Goal: Communication & Community: Participate in discussion

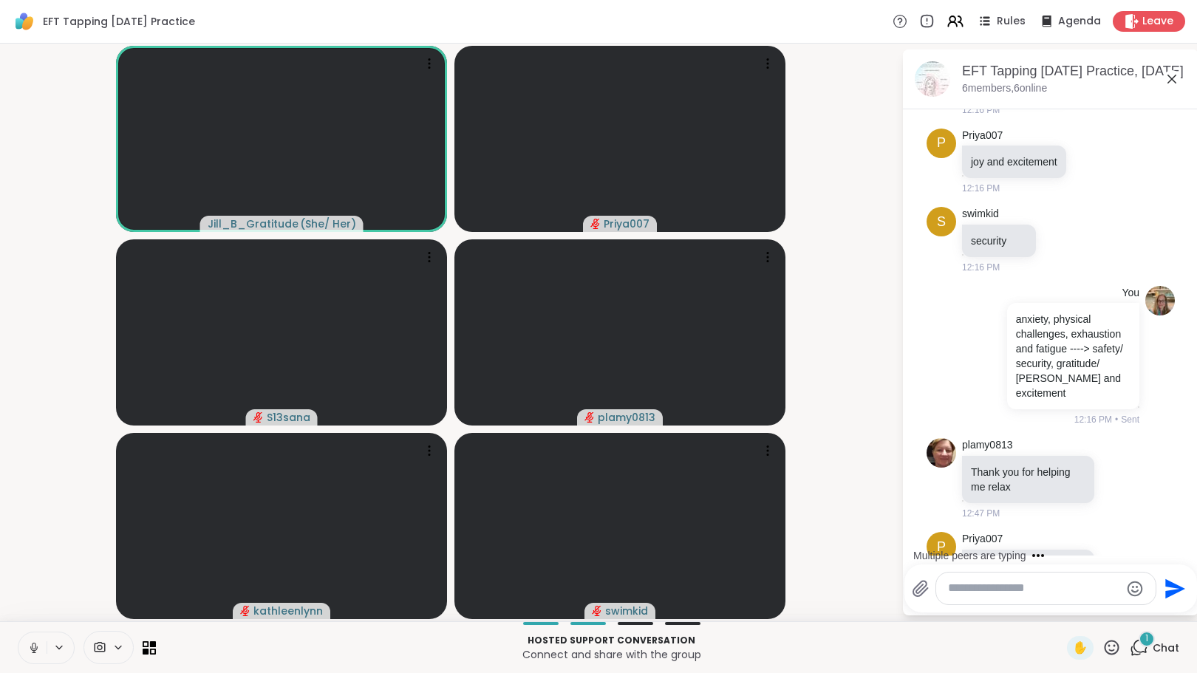
scroll to position [1488, 0]
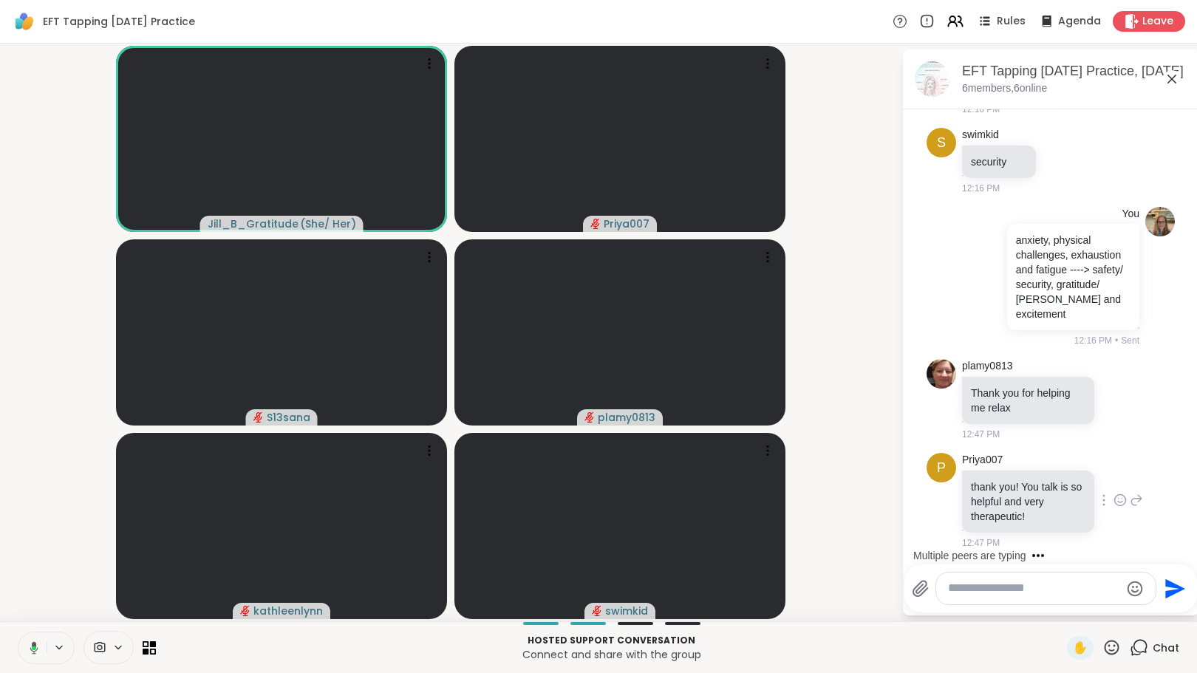
click at [1114, 500] on icon at bounding box center [1120, 500] width 13 height 15
click at [1114, 475] on div "Select Reaction: Heart" at bounding box center [1120, 476] width 13 height 13
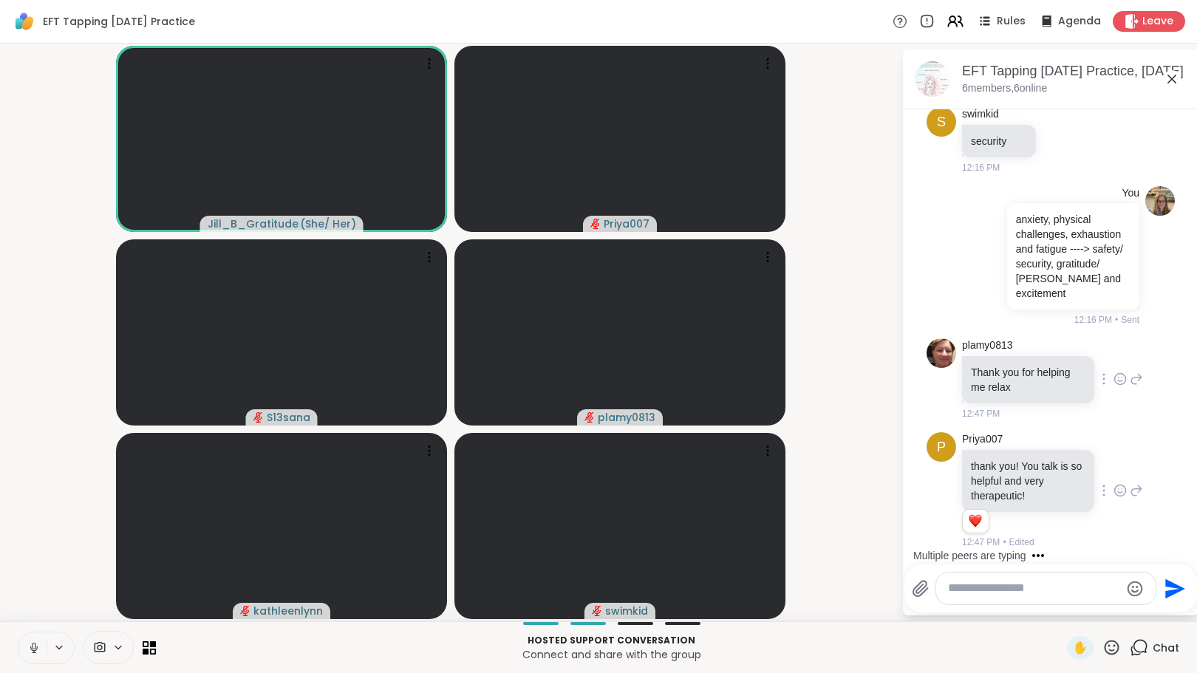
click at [1114, 372] on icon at bounding box center [1120, 379] width 13 height 15
click at [1114, 355] on div "Select Reaction: Heart" at bounding box center [1120, 355] width 13 height 13
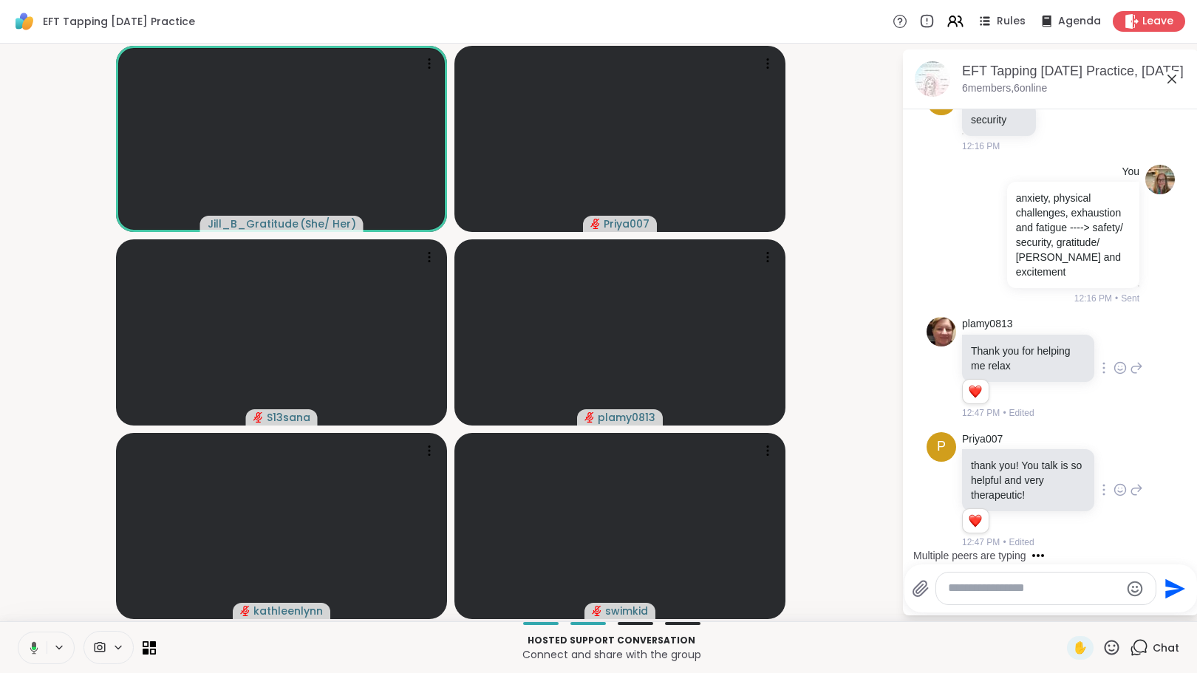
scroll to position [1530, 0]
click at [1009, 586] on textarea "Type your message" at bounding box center [1034, 589] width 172 height 16
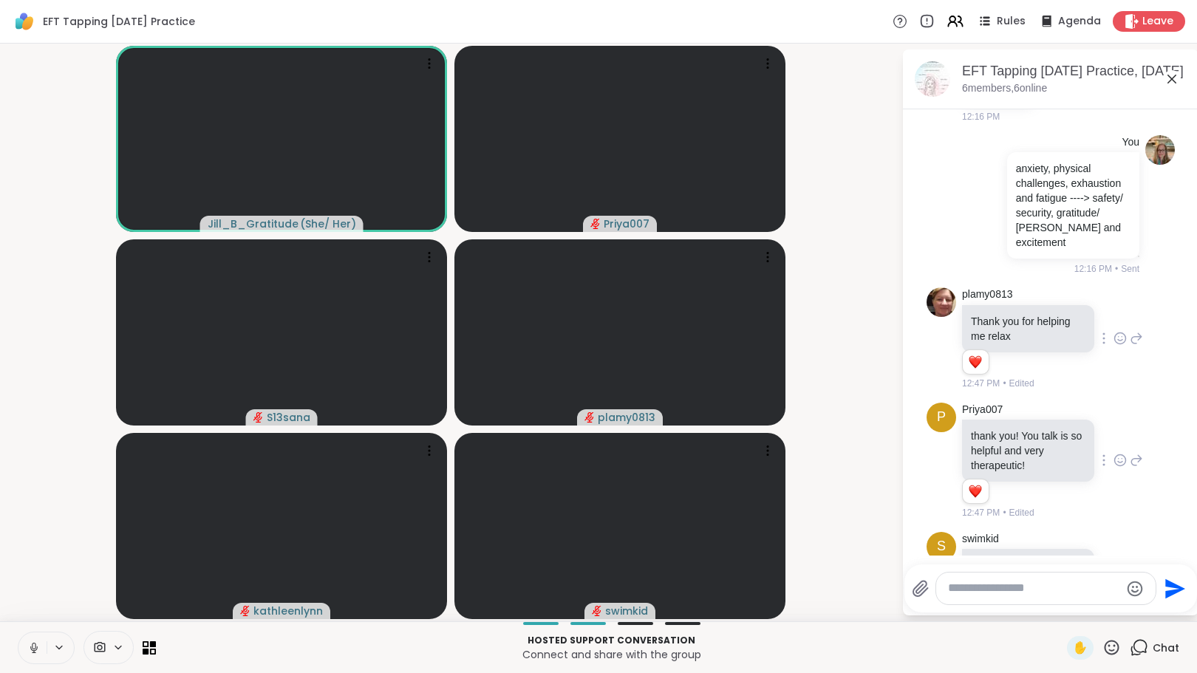
scroll to position [1623, 0]
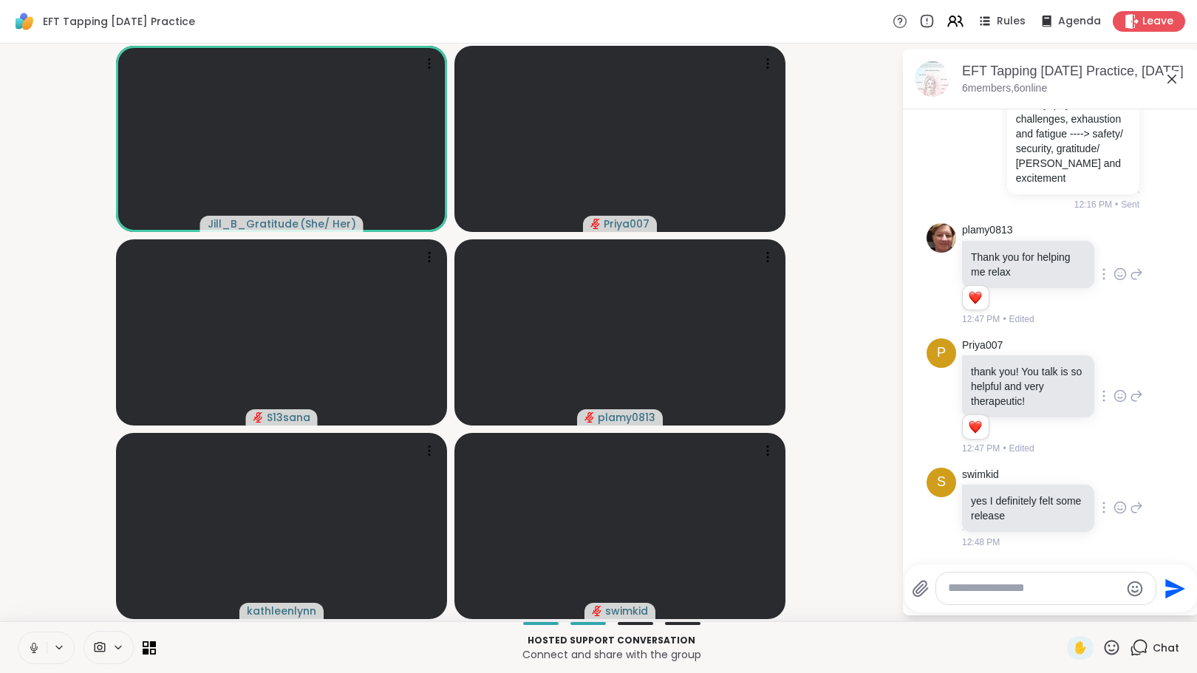
click at [1114, 505] on icon at bounding box center [1120, 507] width 13 height 15
click at [1114, 487] on div "Select Reaction: Heart" at bounding box center [1120, 483] width 13 height 13
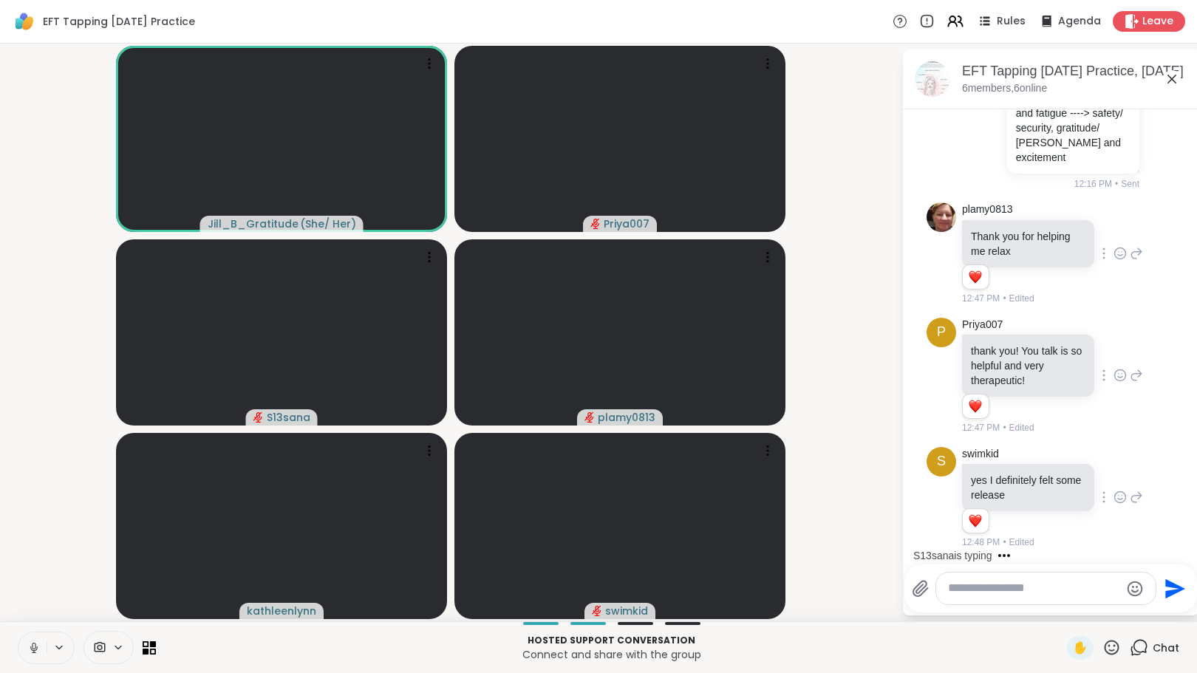
scroll to position [1644, 0]
click at [1019, 587] on textarea "Type your message" at bounding box center [1034, 589] width 172 height 16
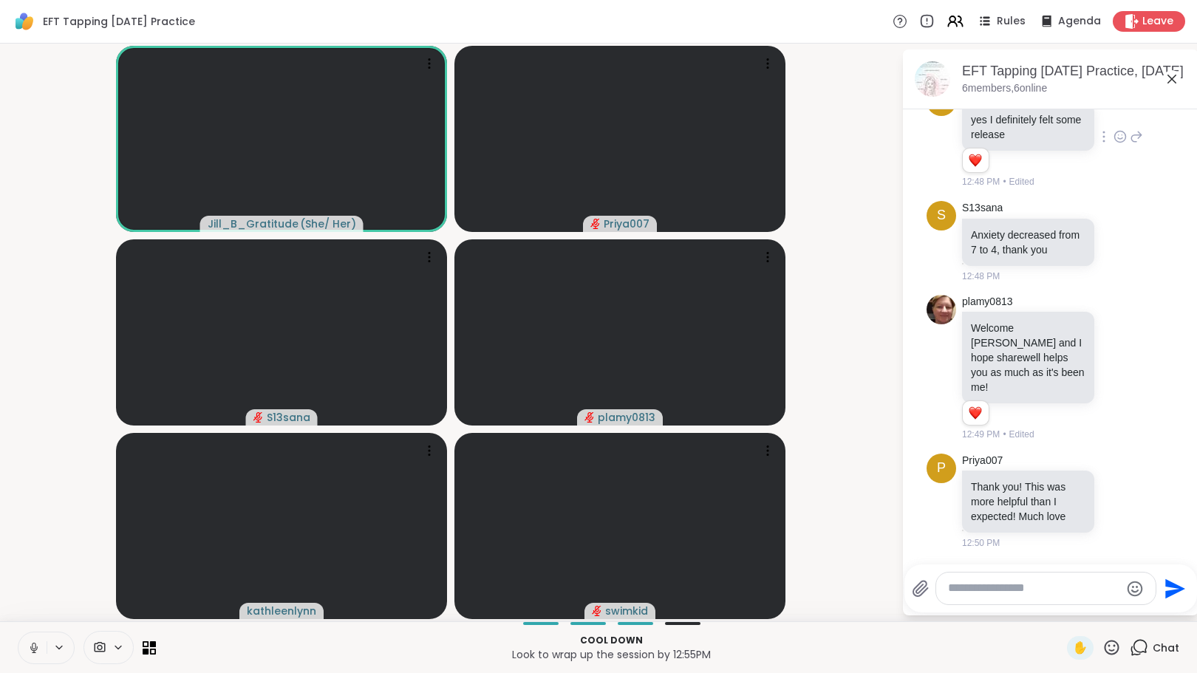
scroll to position [2026, 0]
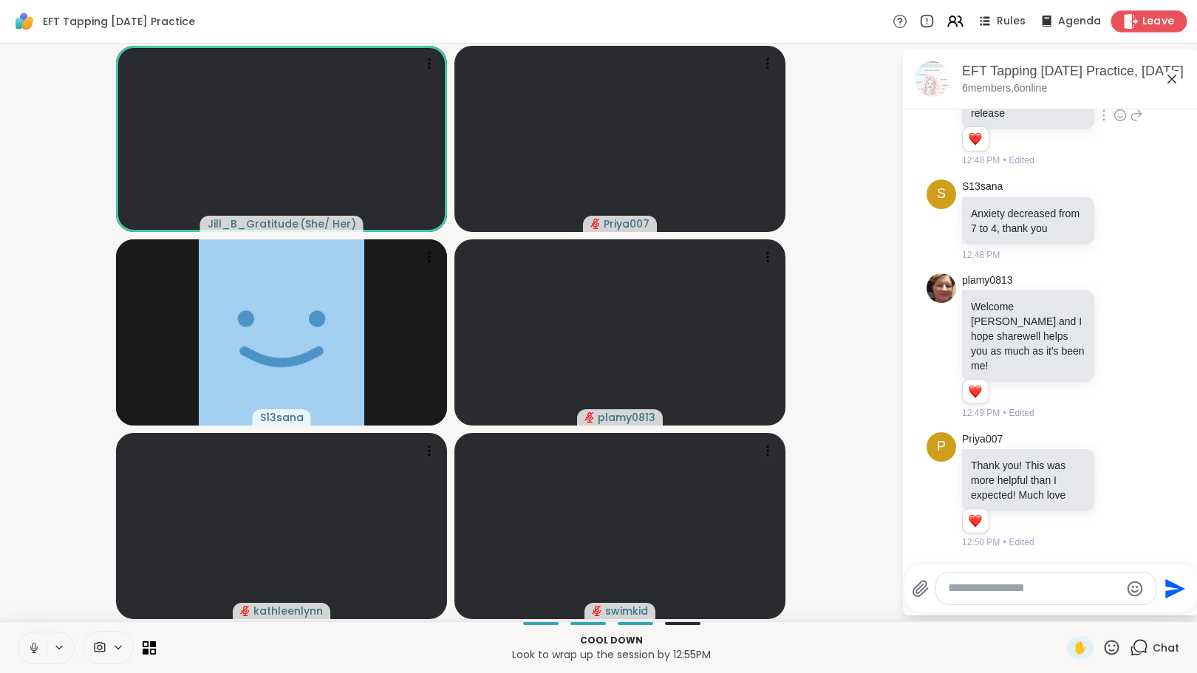
click at [1123, 13] on icon at bounding box center [1131, 21] width 16 height 16
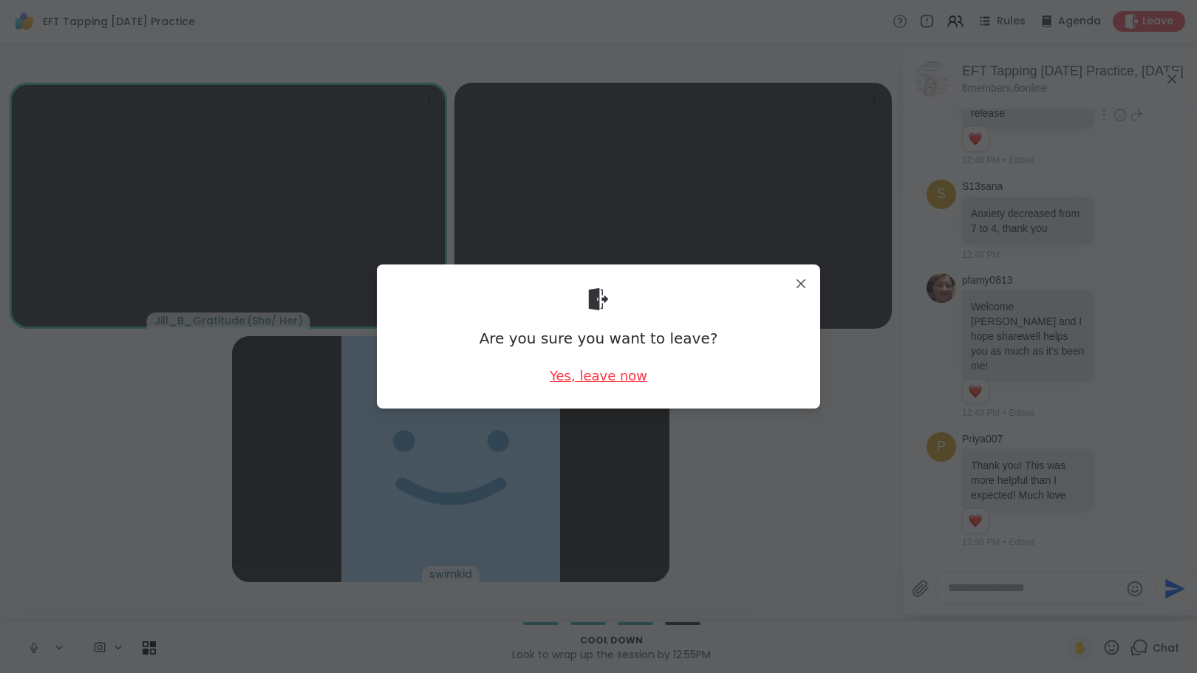
click at [613, 384] on div "Yes, leave now" at bounding box center [599, 376] width 98 height 18
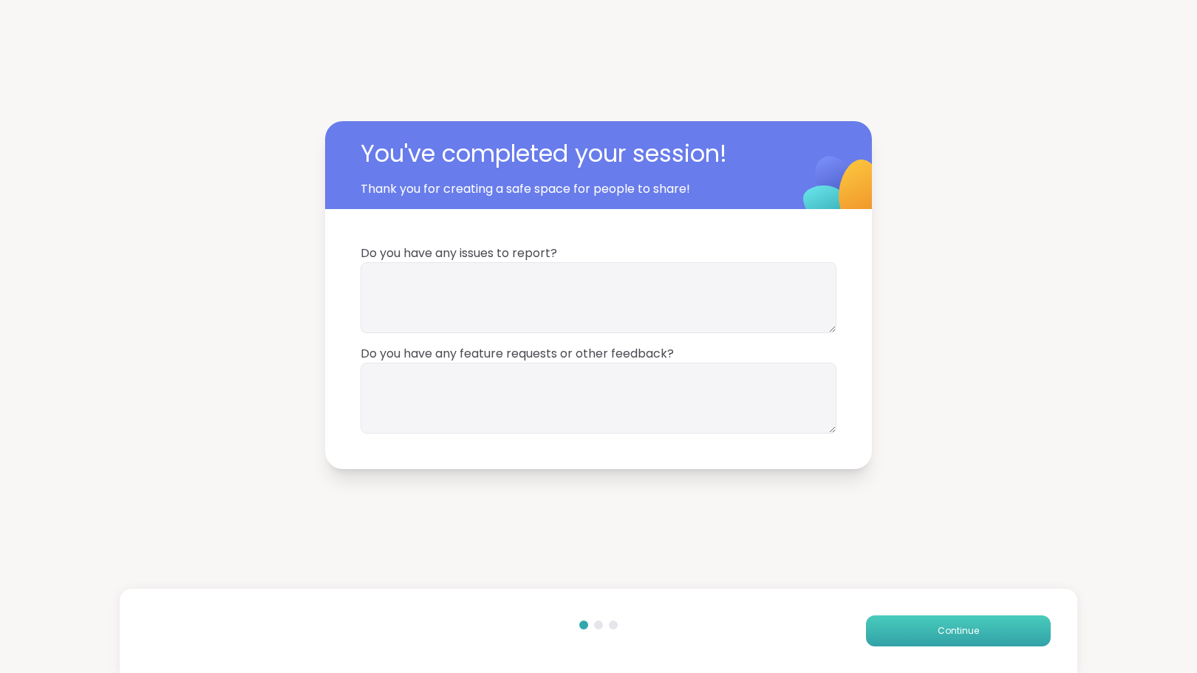
click at [941, 636] on span "Continue" at bounding box center [958, 630] width 41 height 13
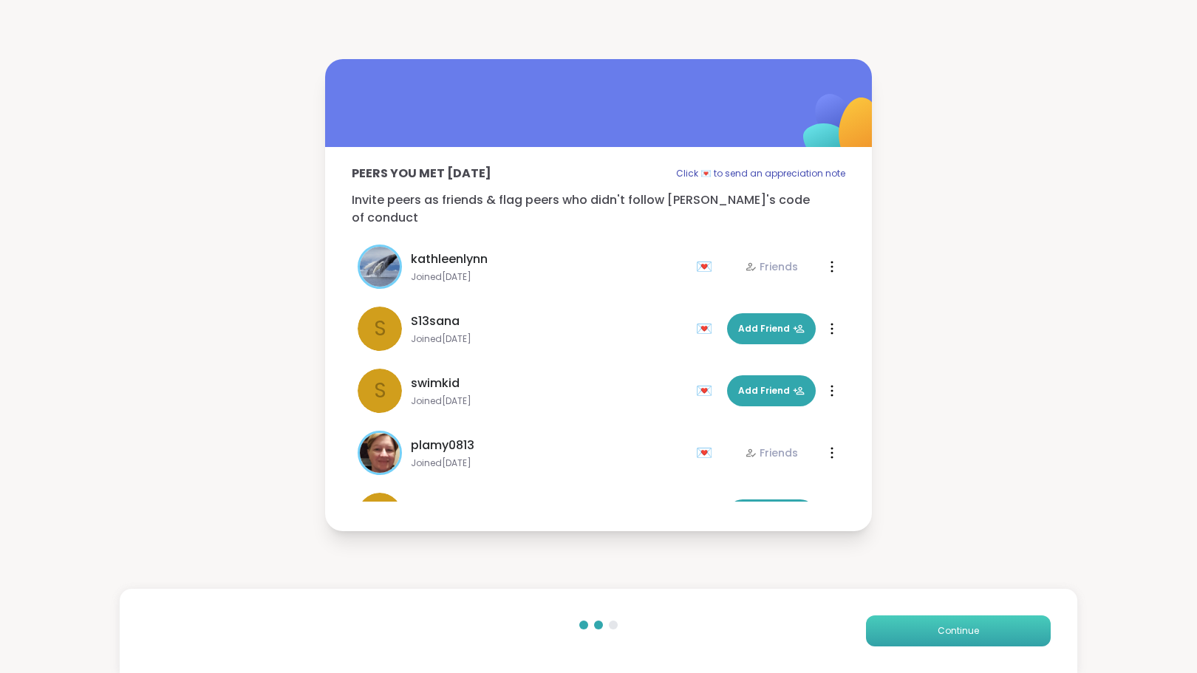
click at [940, 634] on span "Continue" at bounding box center [958, 630] width 41 height 13
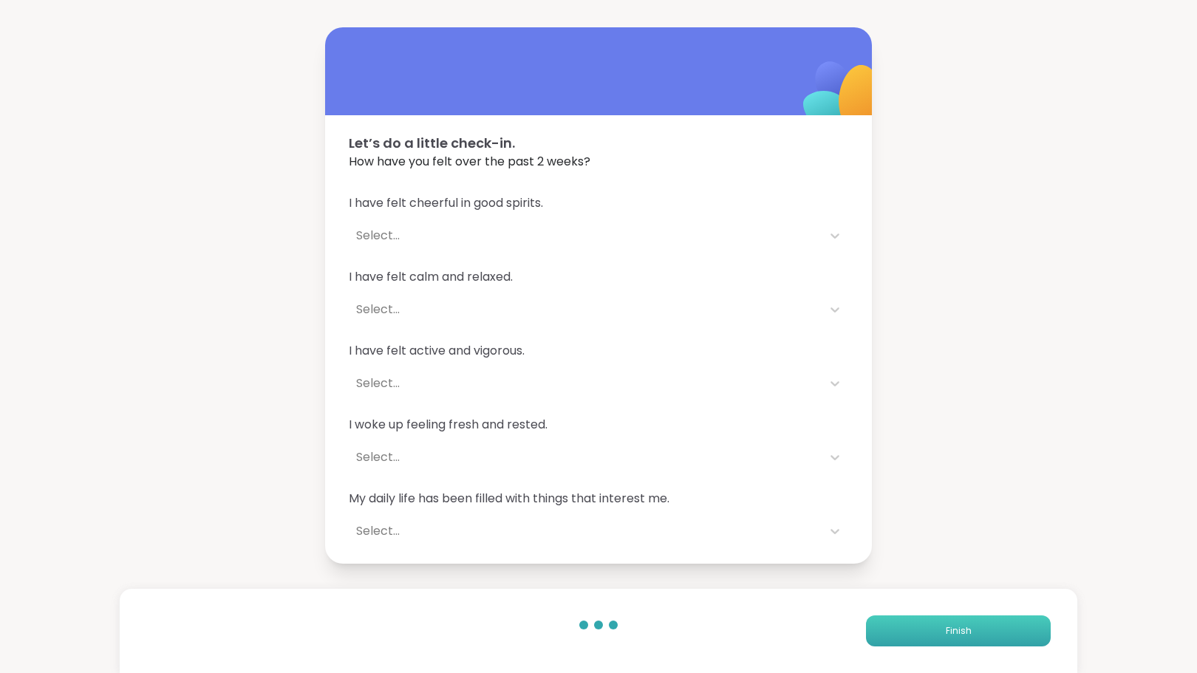
drag, startPoint x: 935, startPoint y: 633, endPoint x: 924, endPoint y: 630, distance: 11.5
click at [924, 630] on button "Finish" at bounding box center [958, 631] width 185 height 31
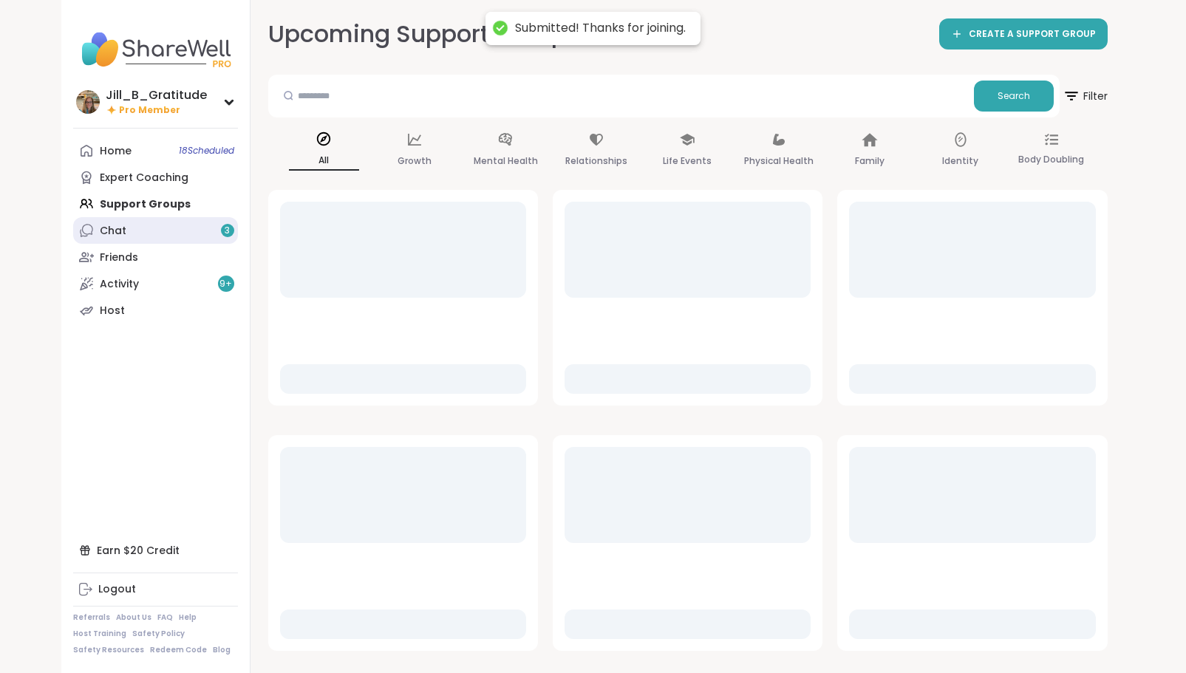
click at [141, 234] on link "Chat 3" at bounding box center [155, 230] width 165 height 27
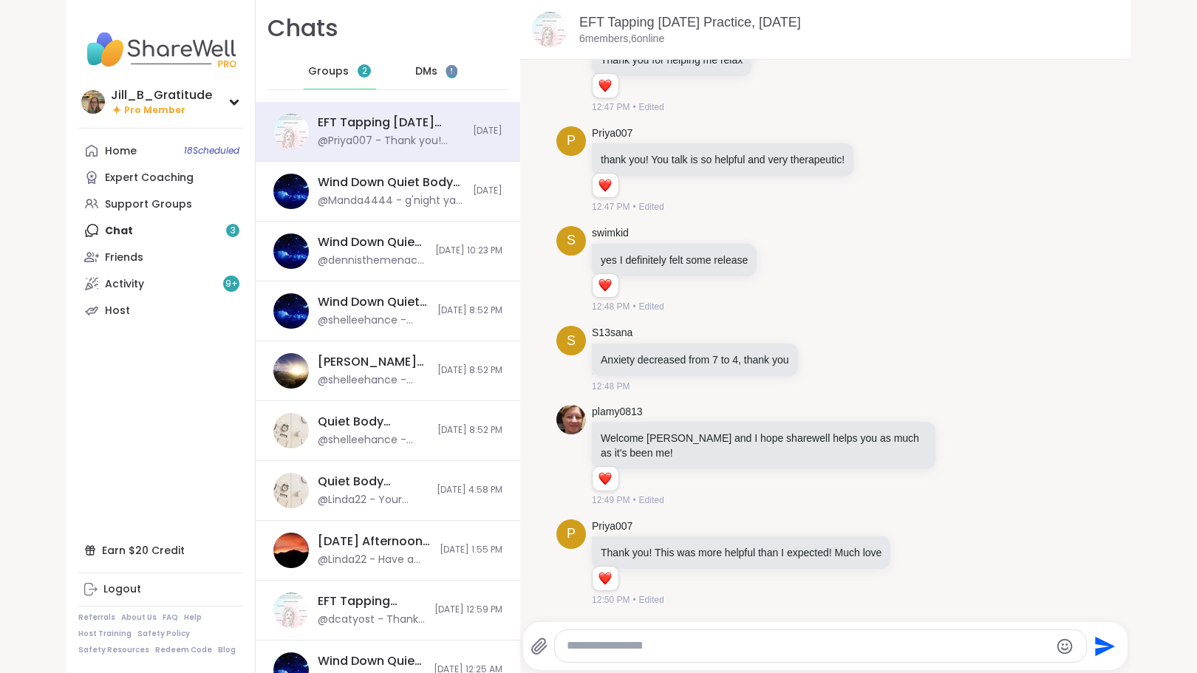
click at [420, 69] on span "DMs" at bounding box center [426, 71] width 22 height 15
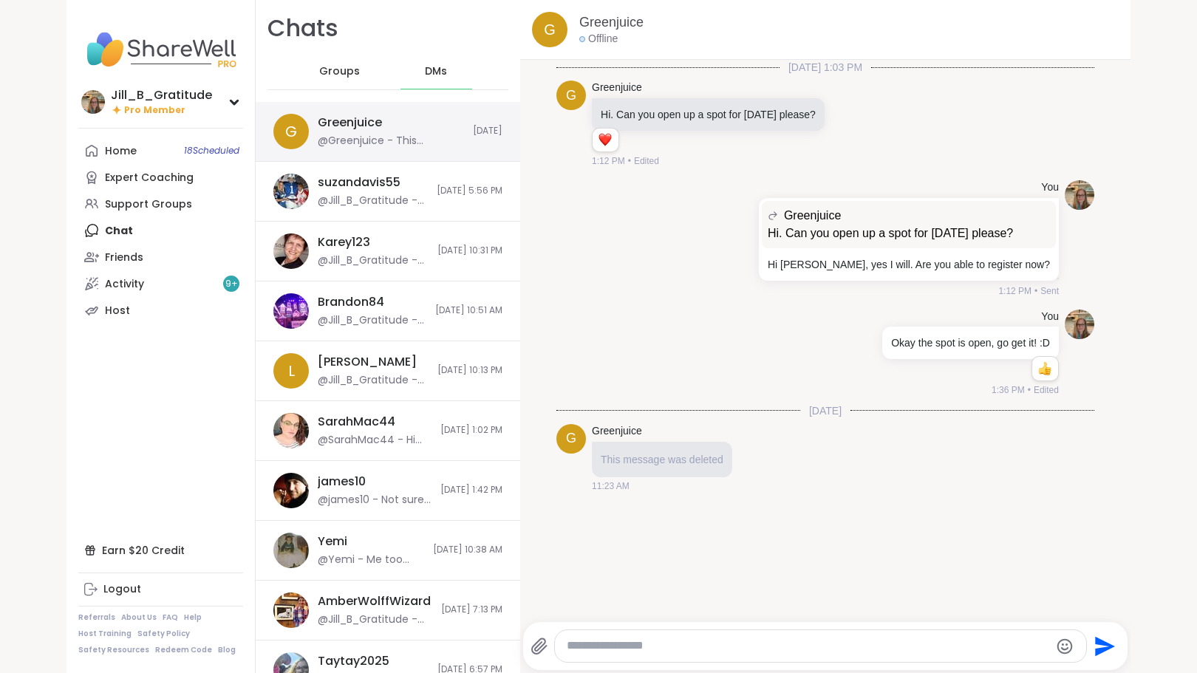
click at [384, 147] on div "@Greenjuice - This message was deleted." at bounding box center [391, 141] width 146 height 15
click at [654, 653] on textarea "Type your message" at bounding box center [808, 646] width 483 height 16
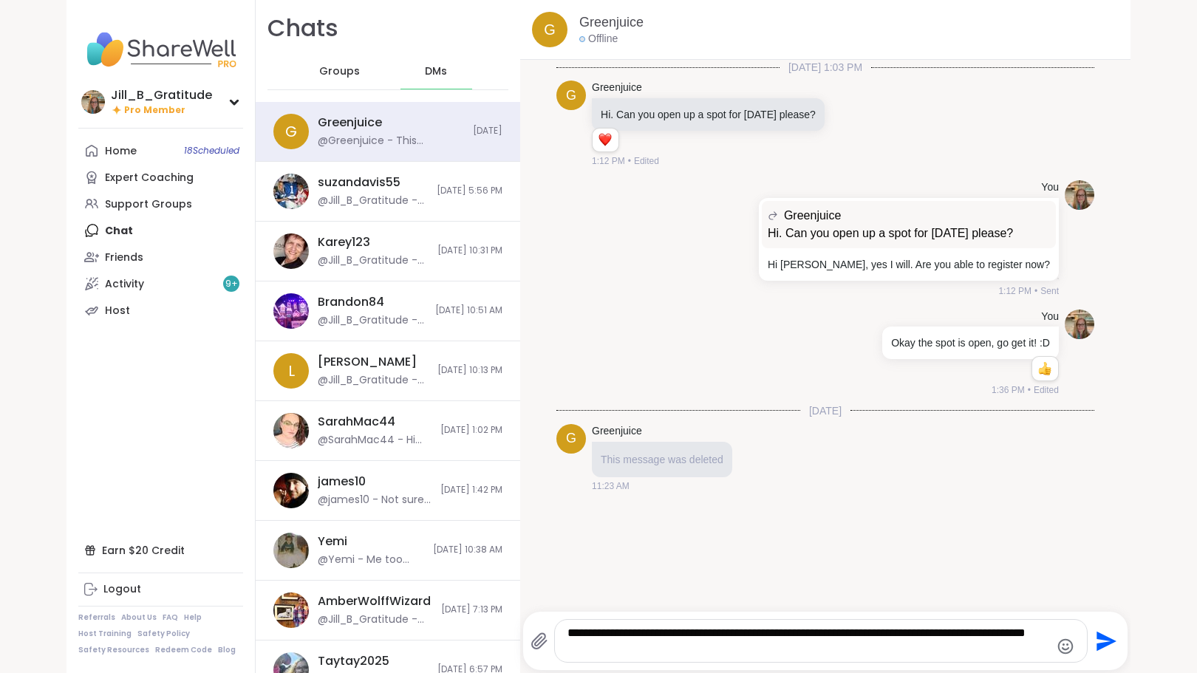
type textarea "**********"
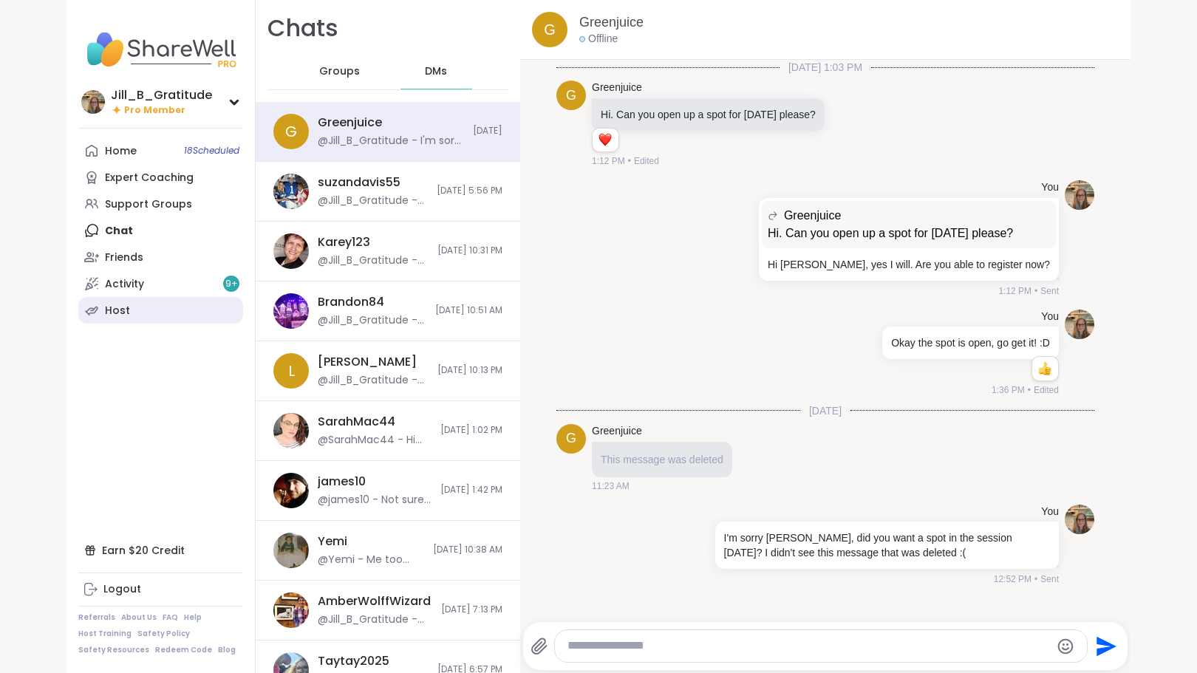
click at [168, 307] on link "Host" at bounding box center [160, 310] width 165 height 27
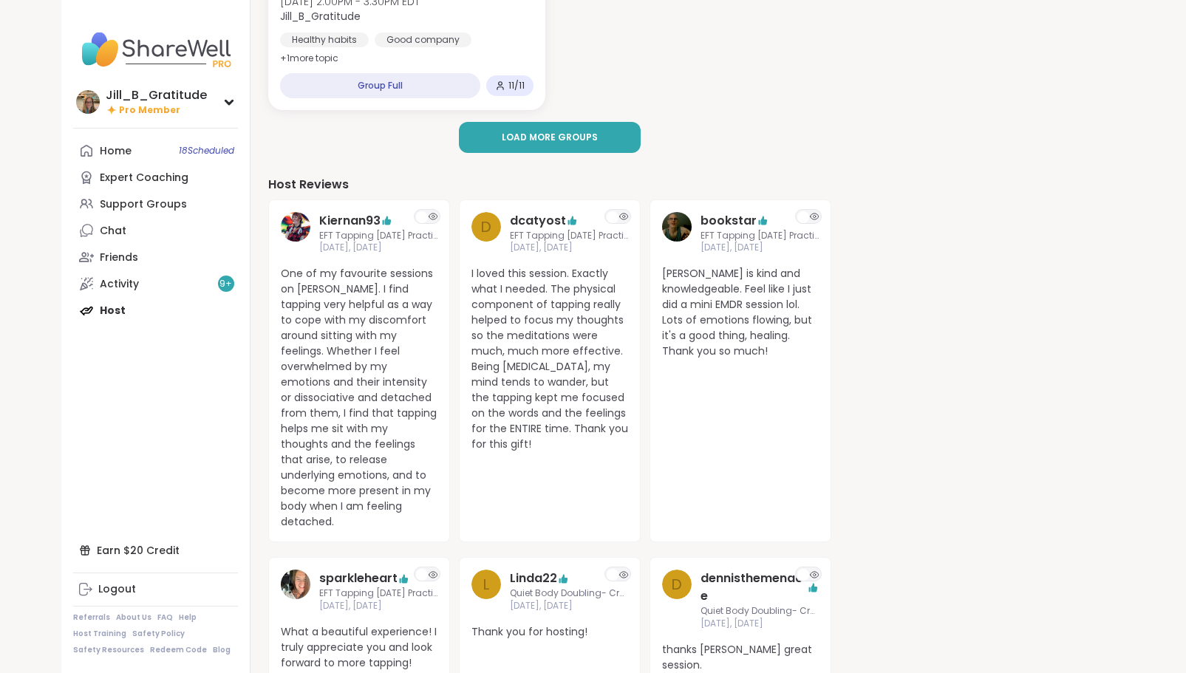
scroll to position [534, 0]
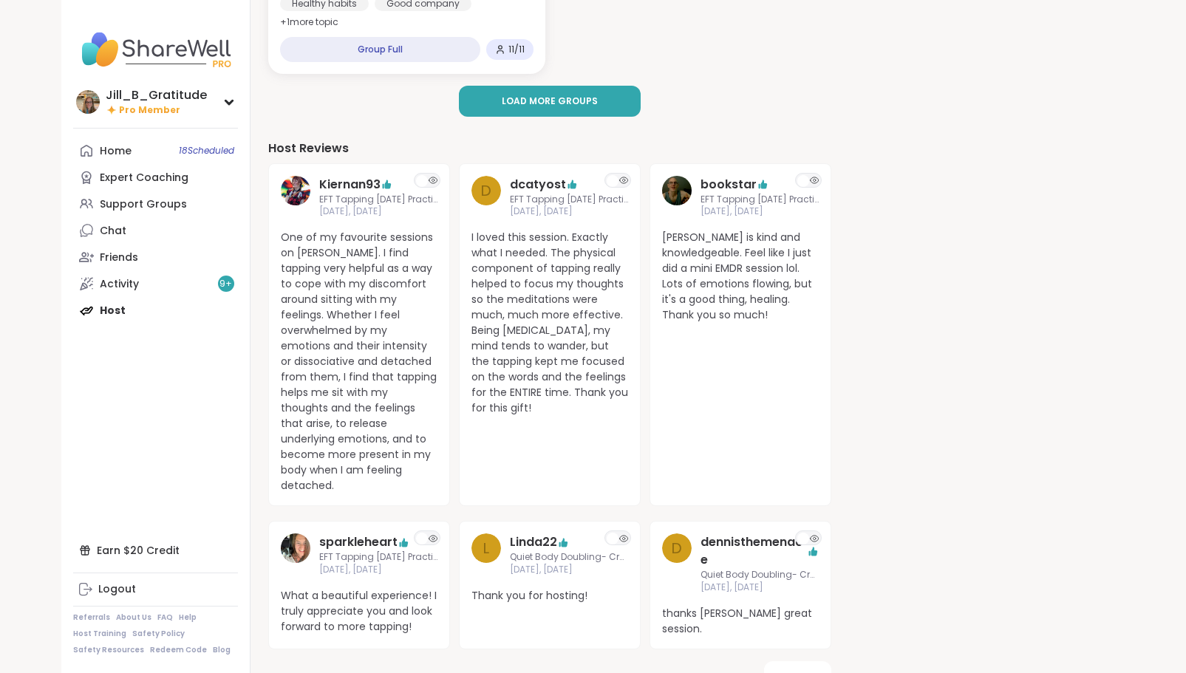
click at [127, 309] on div "Home 18 Scheduled Expert Coaching Support Groups Chat Friends Activity 9 + Host" at bounding box center [155, 230] width 165 height 186
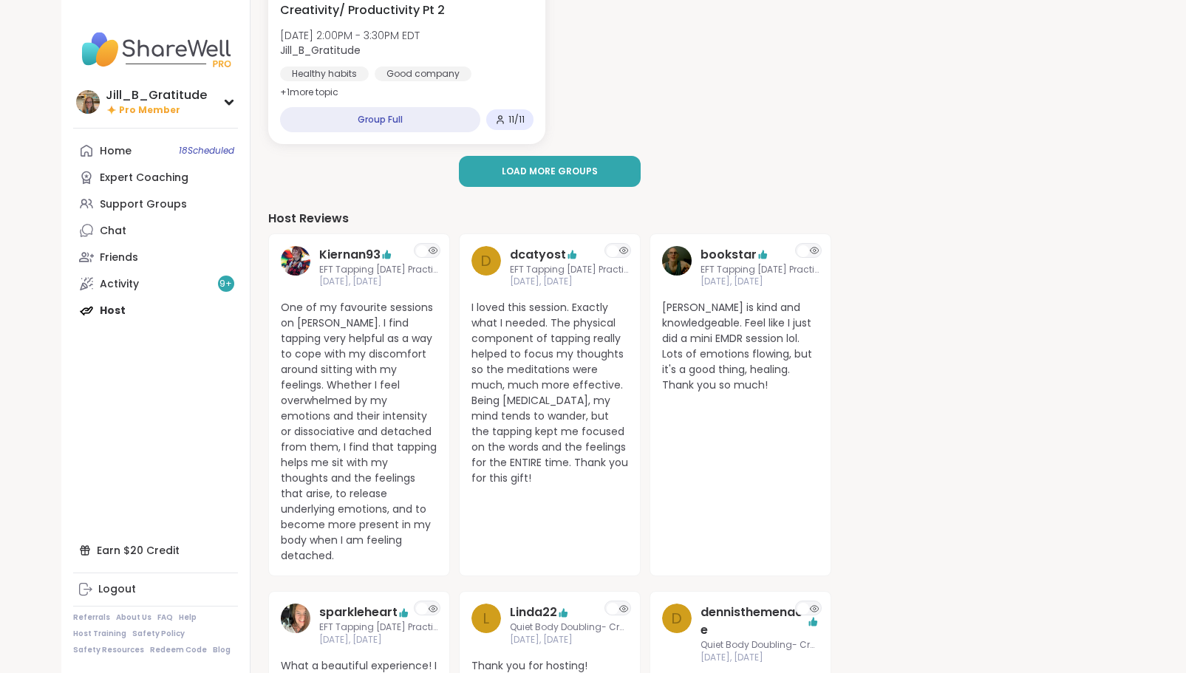
scroll to position [494, 0]
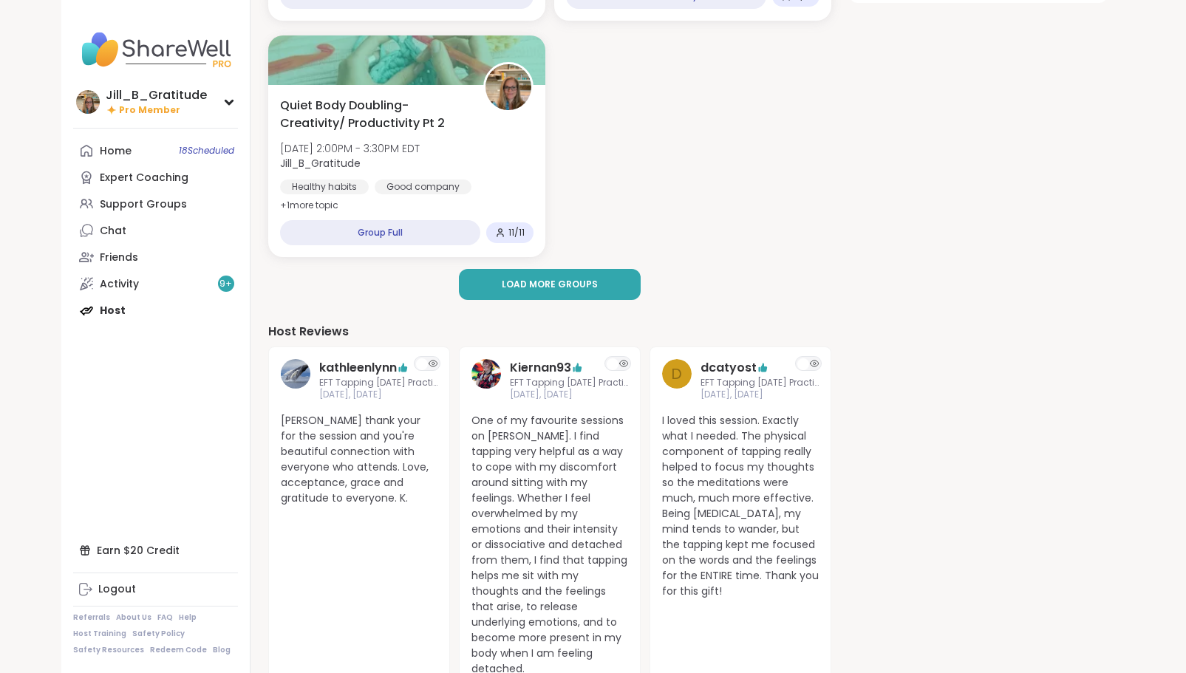
scroll to position [368, 0]
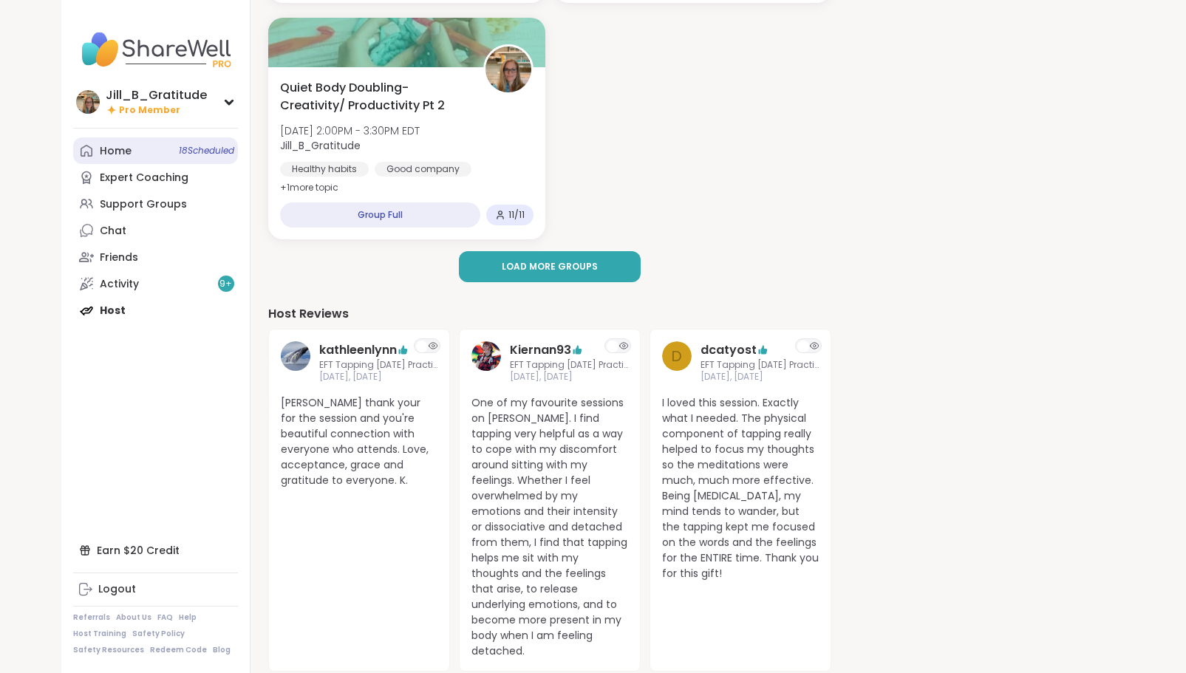
click at [217, 159] on link "Home 18 Scheduled" at bounding box center [155, 150] width 165 height 27
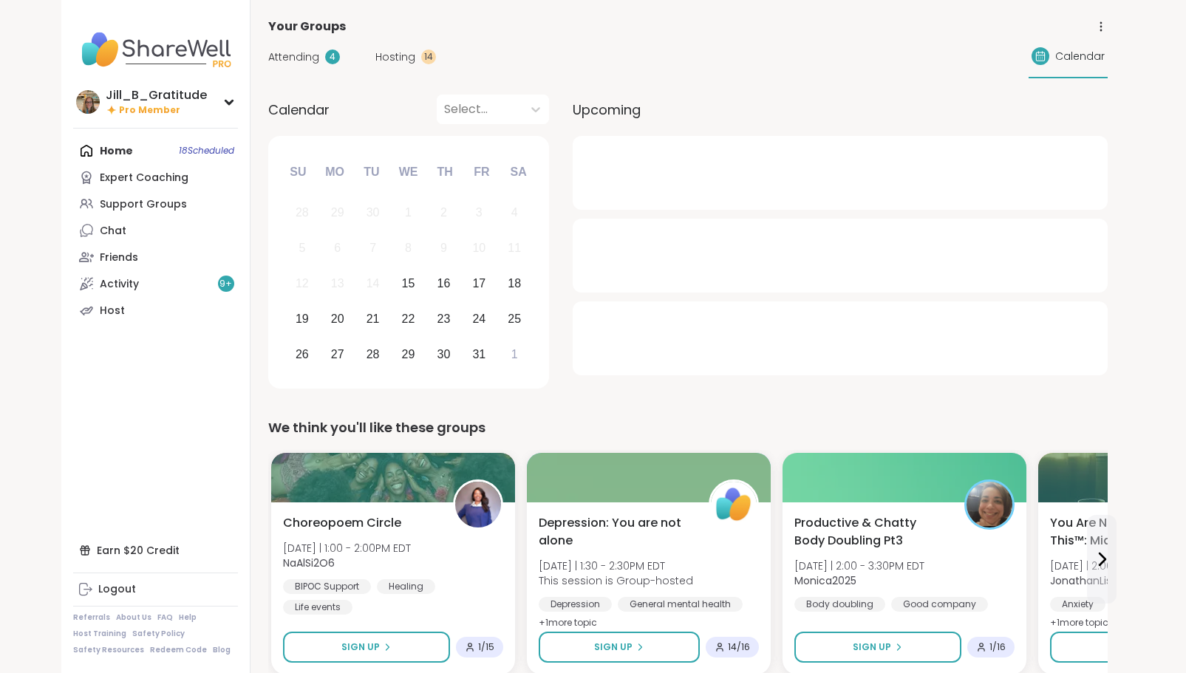
click at [400, 54] on span "Hosting" at bounding box center [395, 58] width 40 height 16
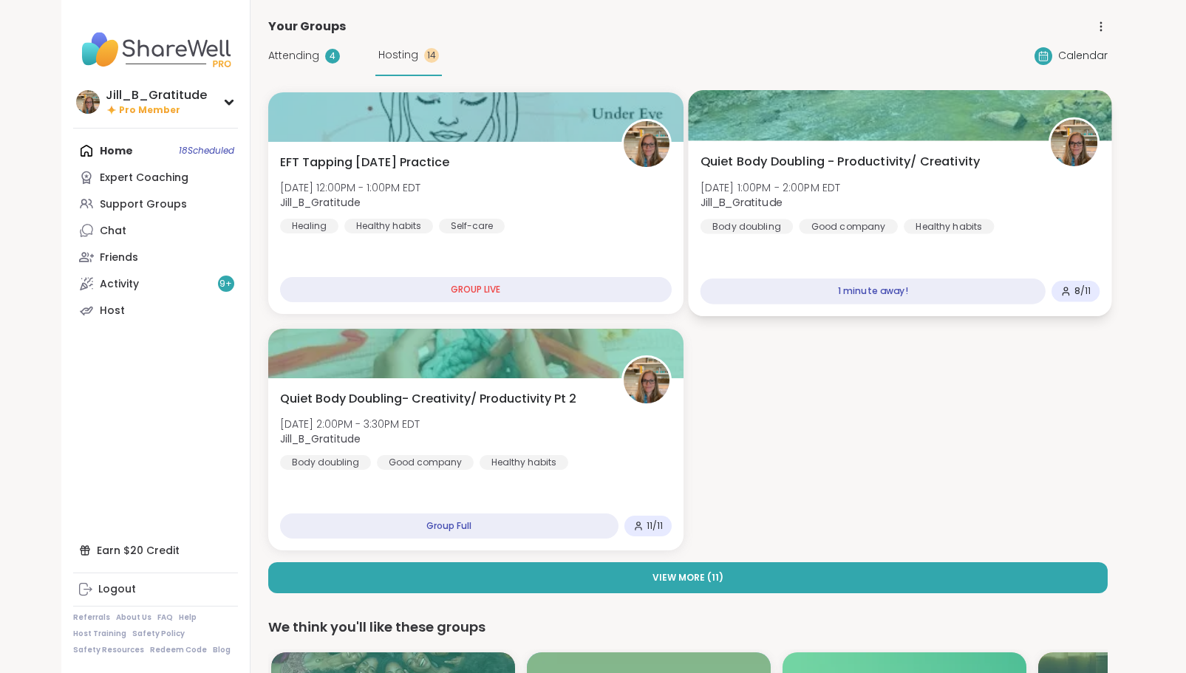
click at [922, 249] on div "Quiet Body Doubling - Productivity/ Creativity Wed, Oct 15 | 1:00PM - 2:00PM ED…" at bounding box center [899, 228] width 423 height 176
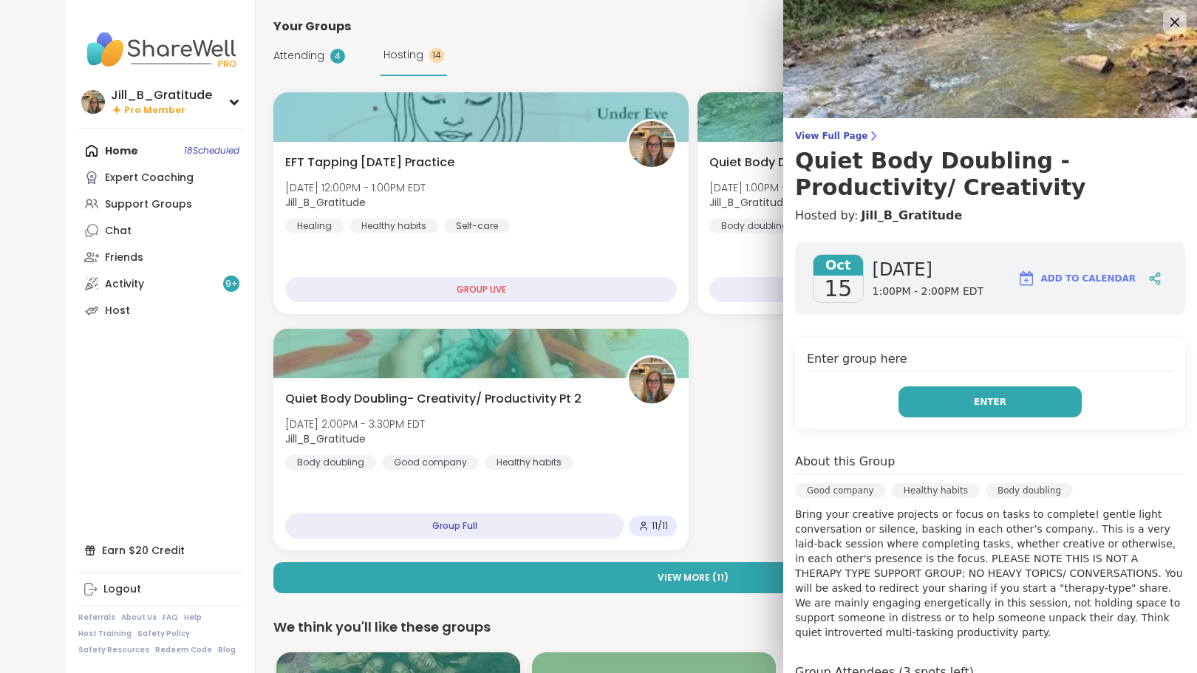
click at [936, 404] on button "Enter" at bounding box center [990, 401] width 183 height 31
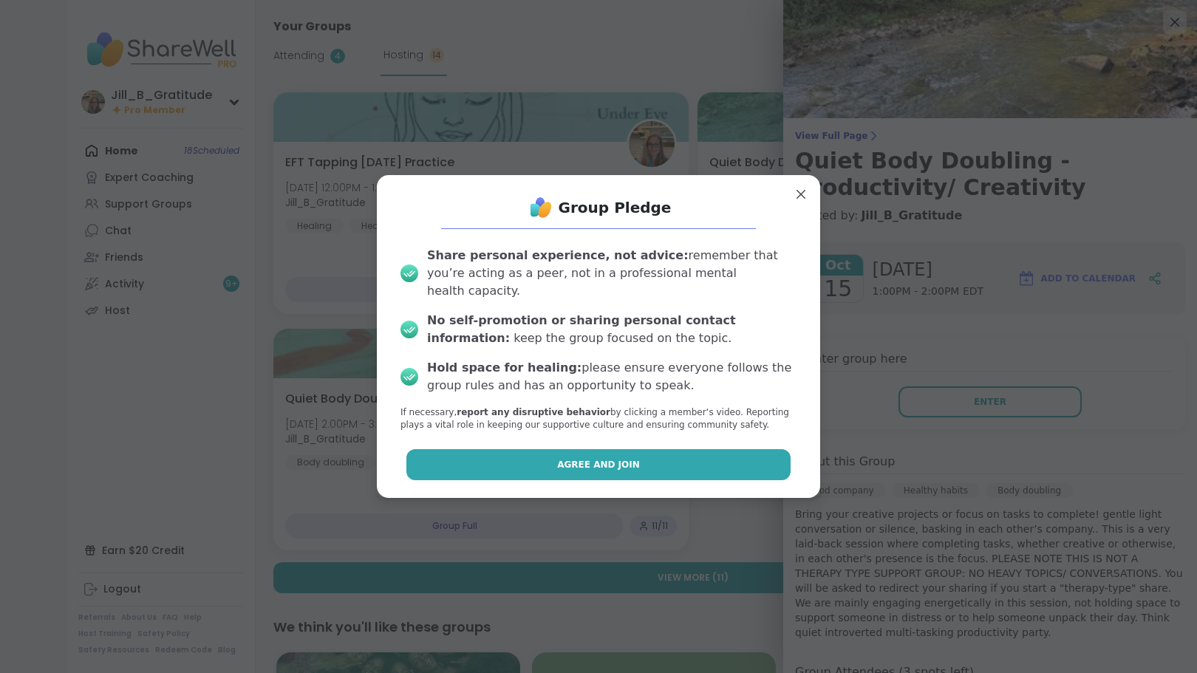
click at [698, 452] on button "Agree and Join" at bounding box center [598, 464] width 385 height 31
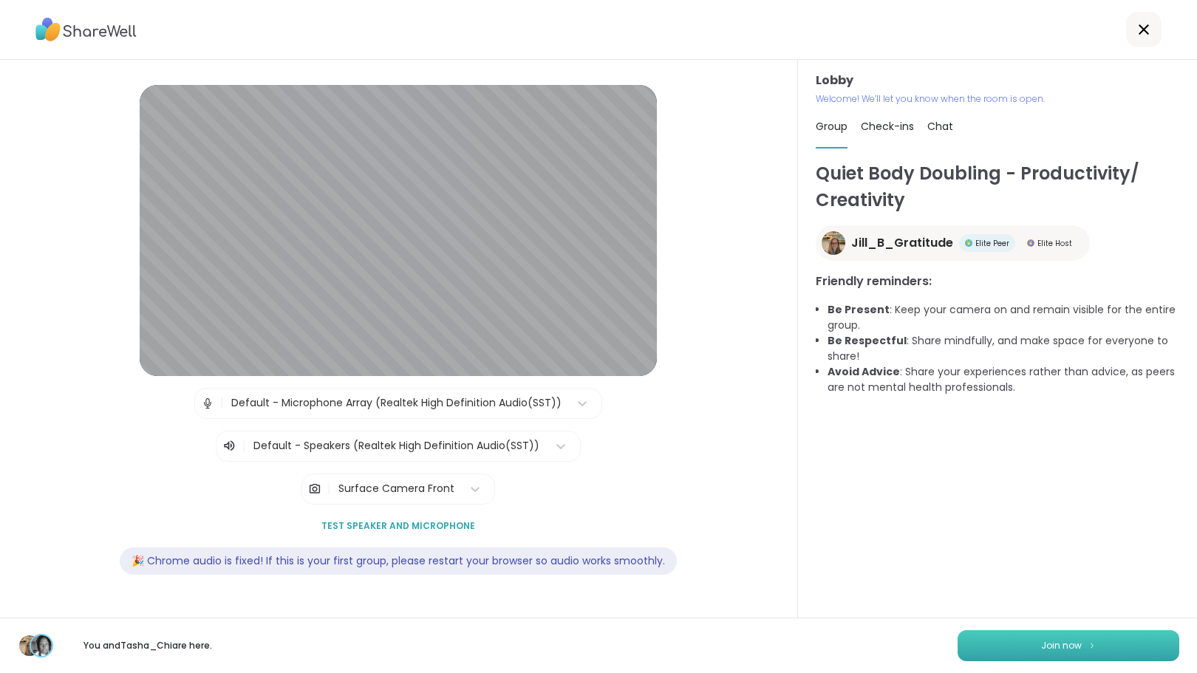
click at [1021, 645] on button "Join now" at bounding box center [1069, 645] width 222 height 31
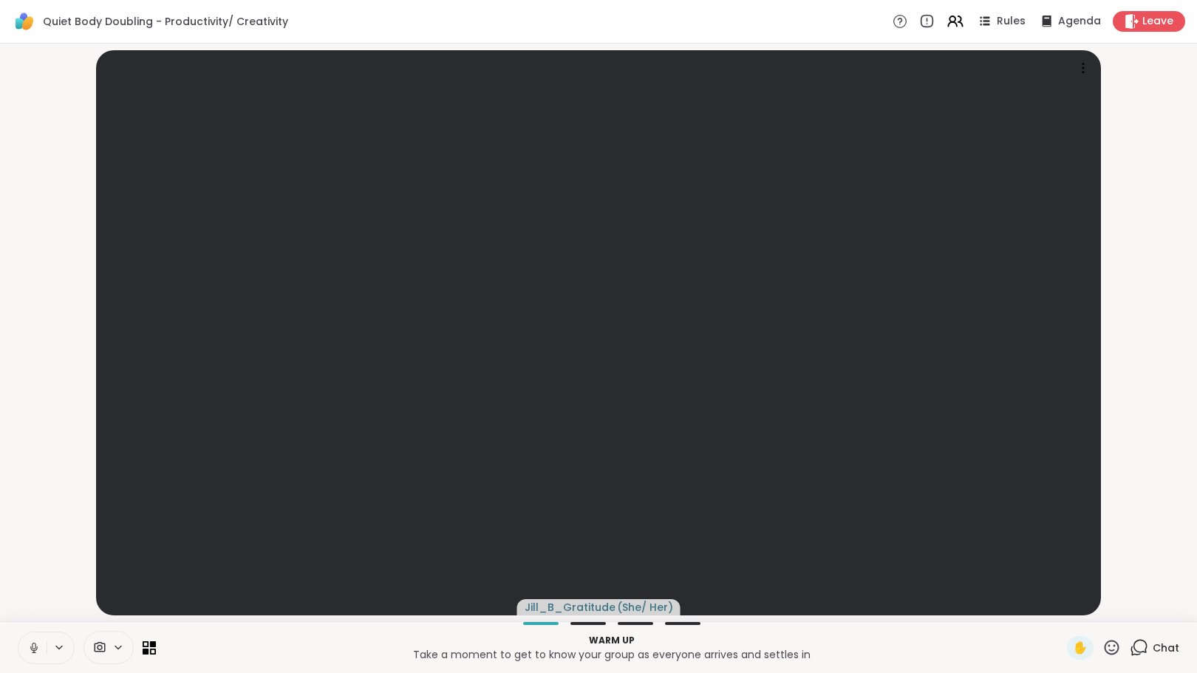
click at [1134, 648] on icon at bounding box center [1139, 647] width 18 height 18
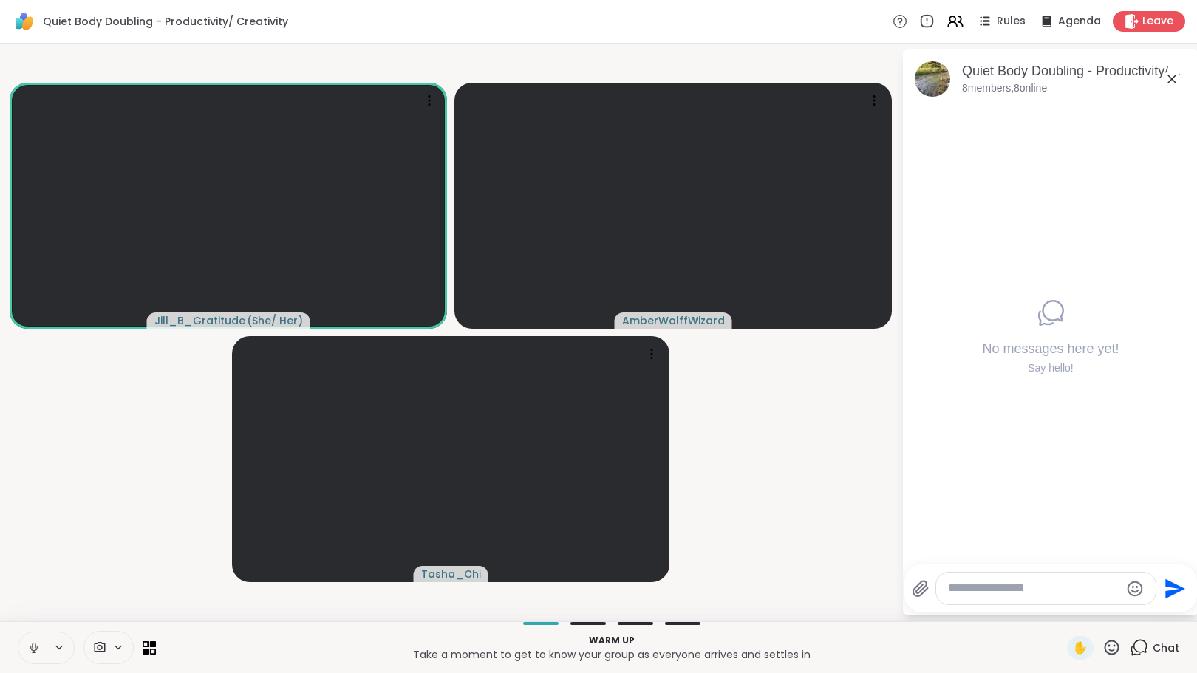
click at [34, 645] on icon at bounding box center [33, 647] width 13 height 13
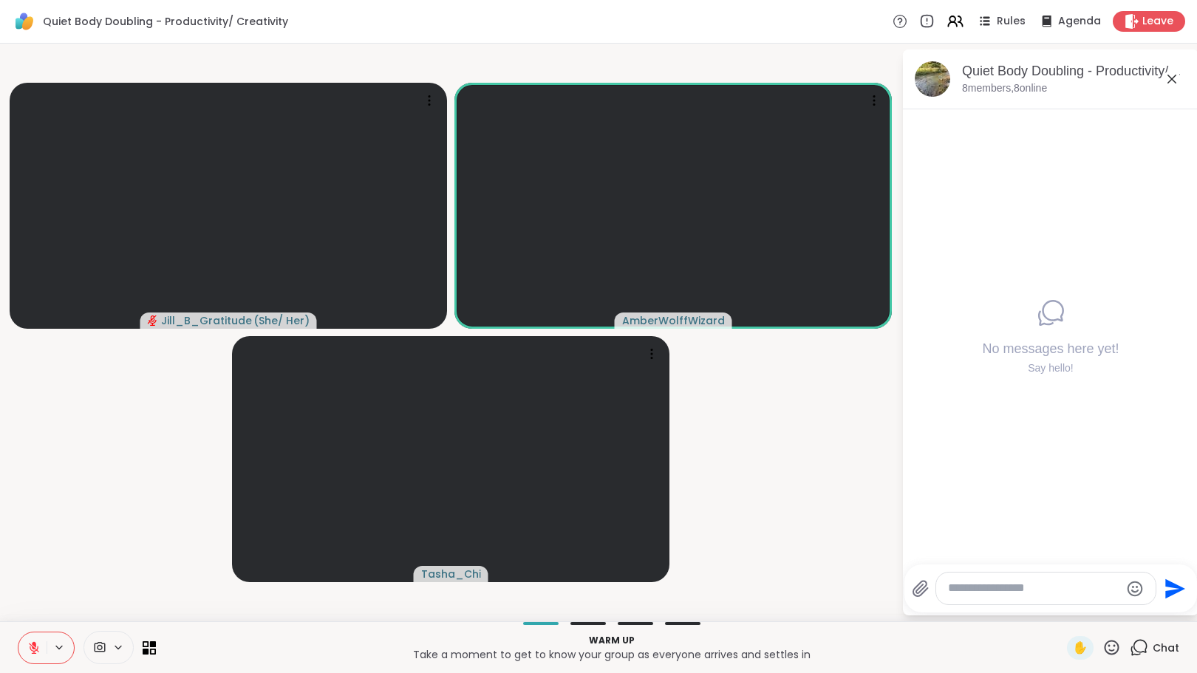
click at [33, 646] on icon at bounding box center [34, 648] width 10 height 10
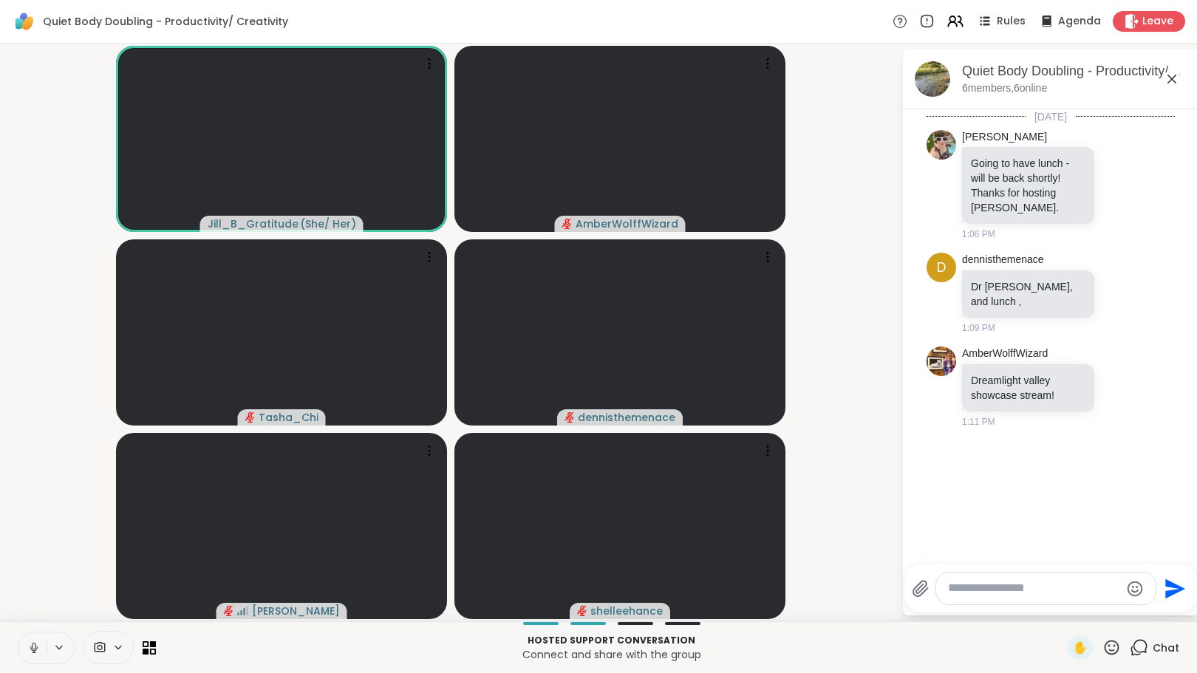
click at [972, 593] on textarea "Type your message" at bounding box center [1034, 589] width 172 height 16
type textarea "**********"
type textarea "*"
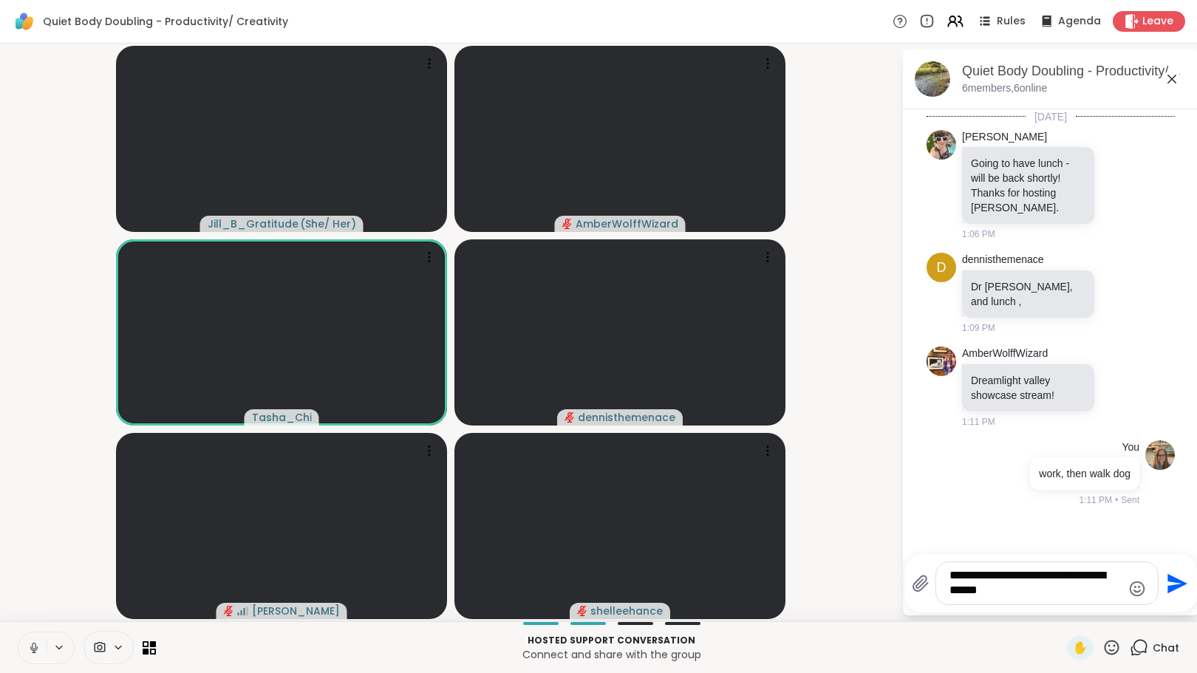
type textarea "**********"
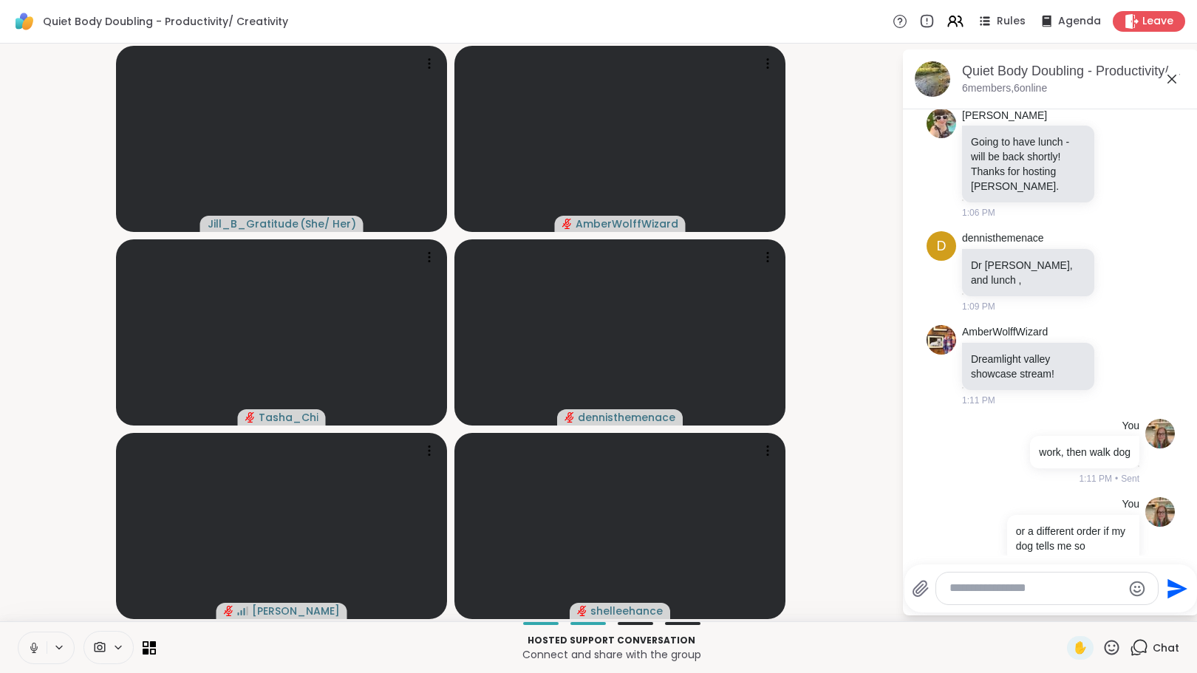
drag, startPoint x: 37, startPoint y: 645, endPoint x: 115, endPoint y: 636, distance: 78.1
click at [37, 645] on icon at bounding box center [33, 647] width 13 height 13
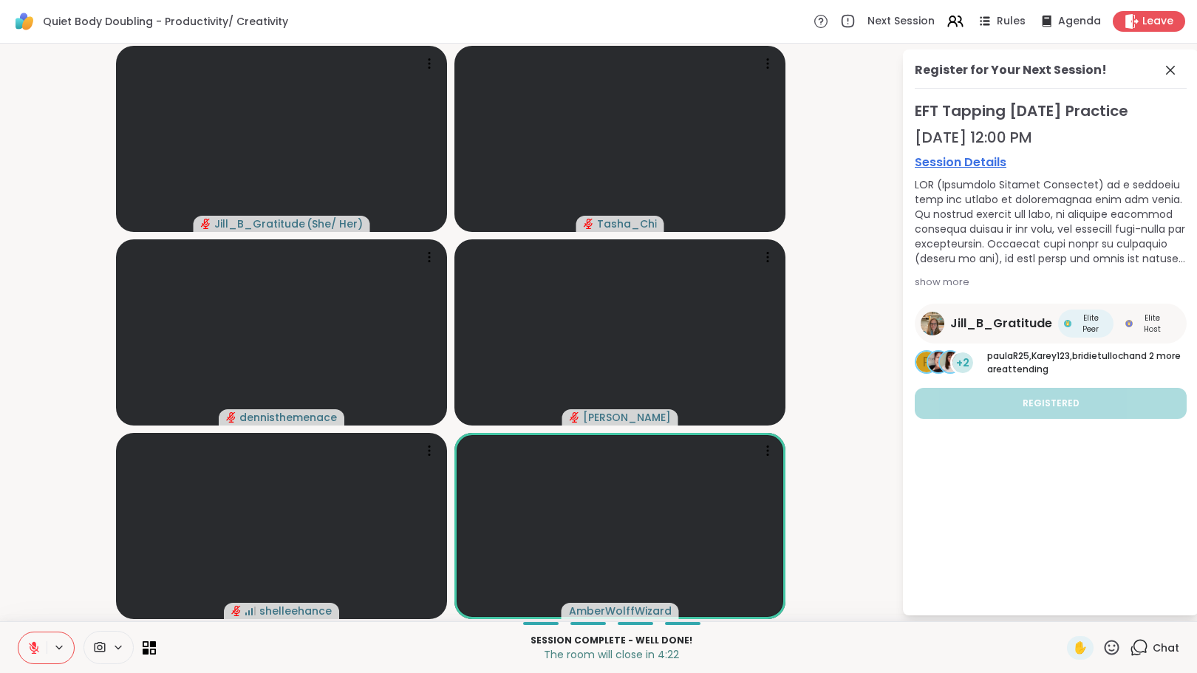
click at [30, 652] on icon at bounding box center [33, 647] width 13 height 13
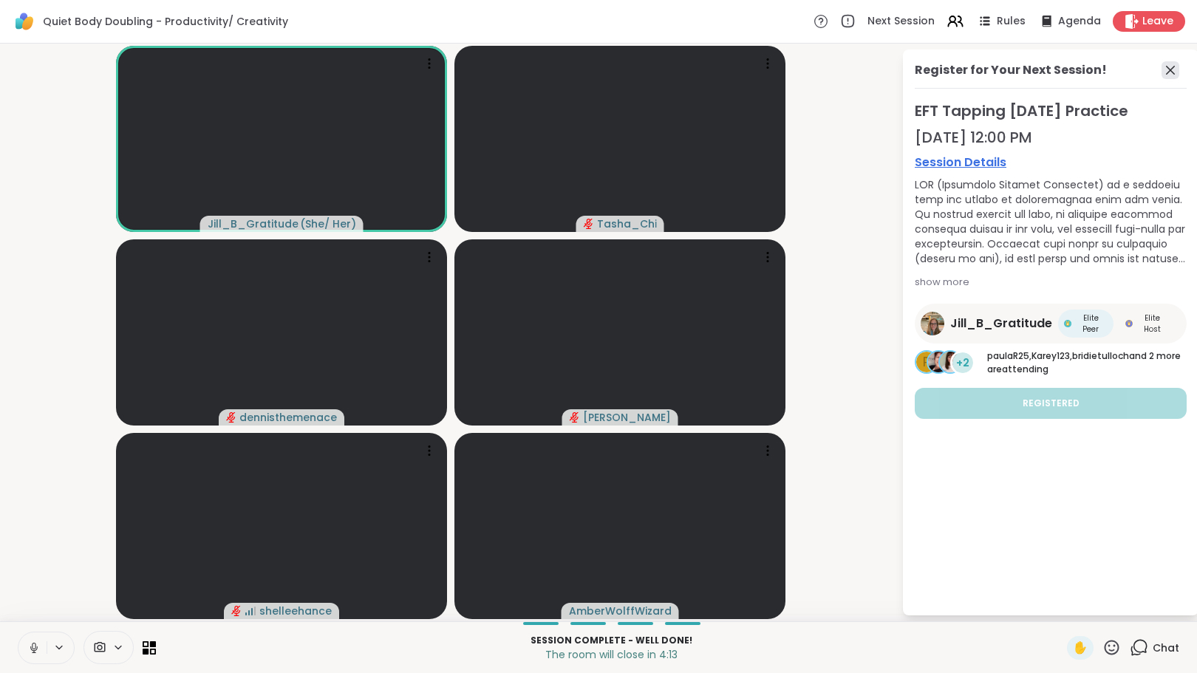
click at [1174, 69] on icon at bounding box center [1171, 70] width 18 height 18
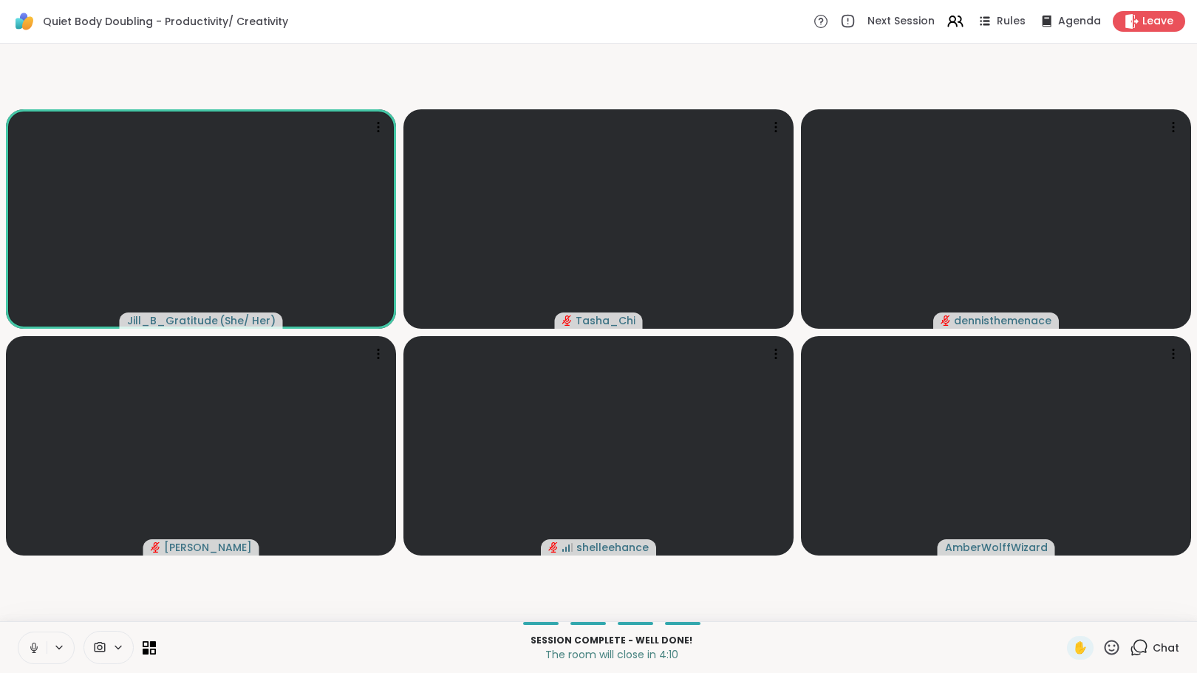
click at [1130, 648] on icon at bounding box center [1139, 647] width 18 height 18
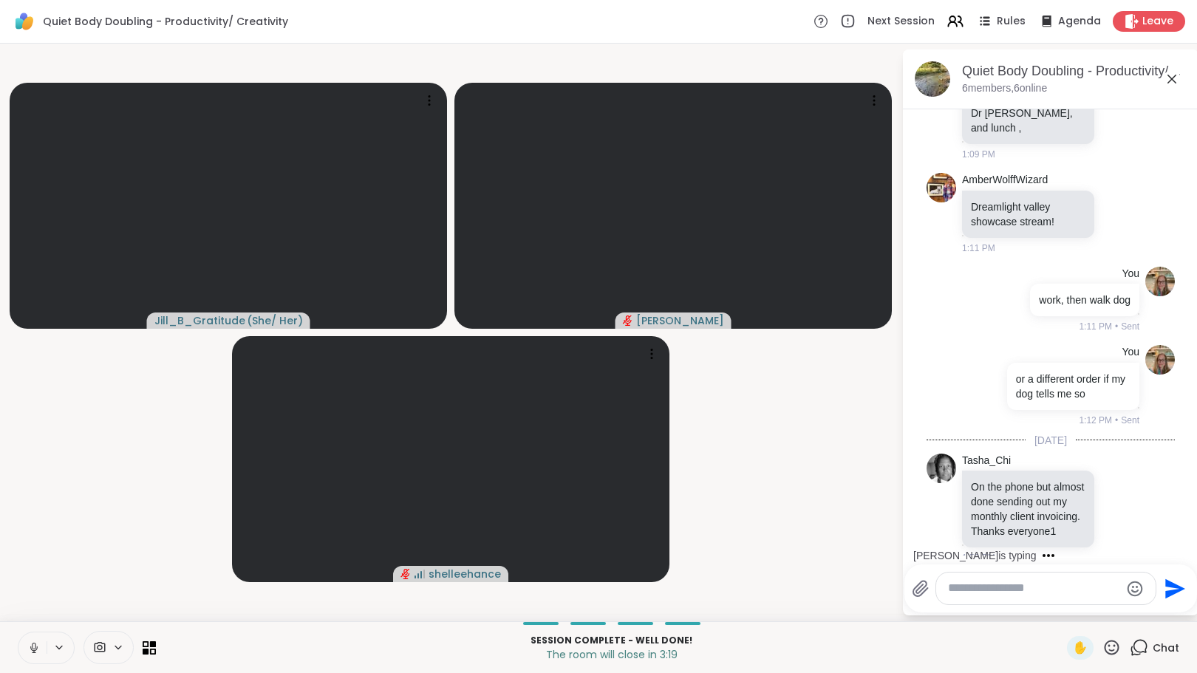
scroll to position [253, 0]
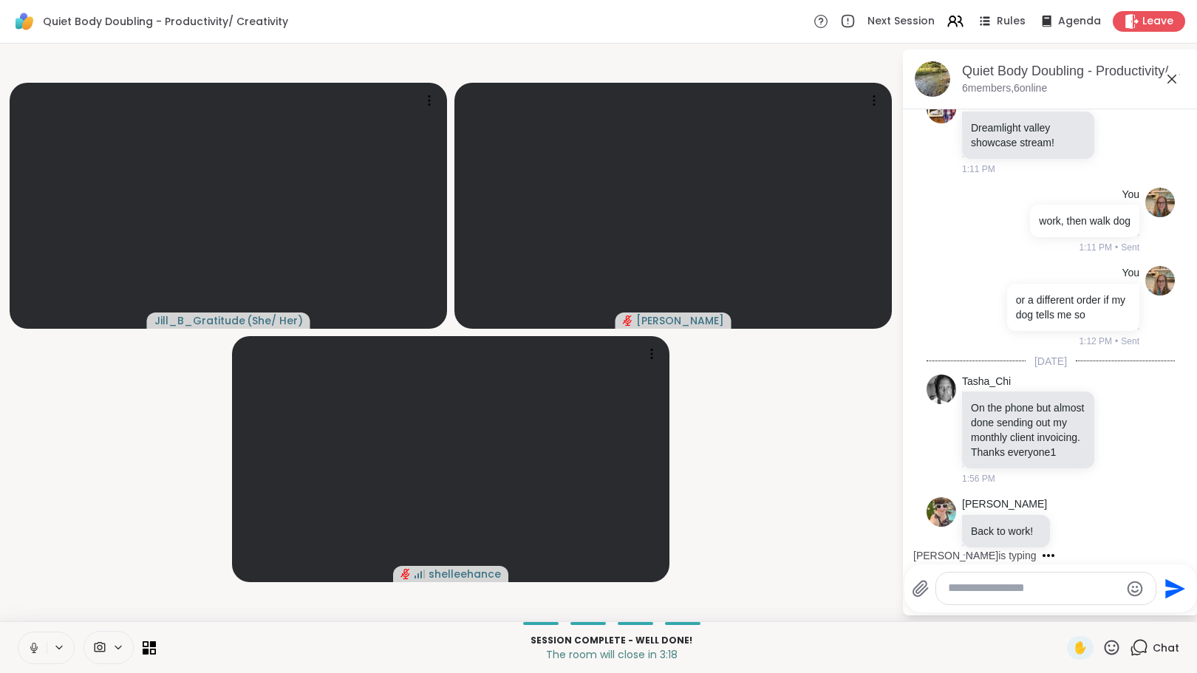
click at [31, 647] on icon at bounding box center [33, 647] width 13 height 13
click at [1128, 24] on icon at bounding box center [1131, 21] width 16 height 16
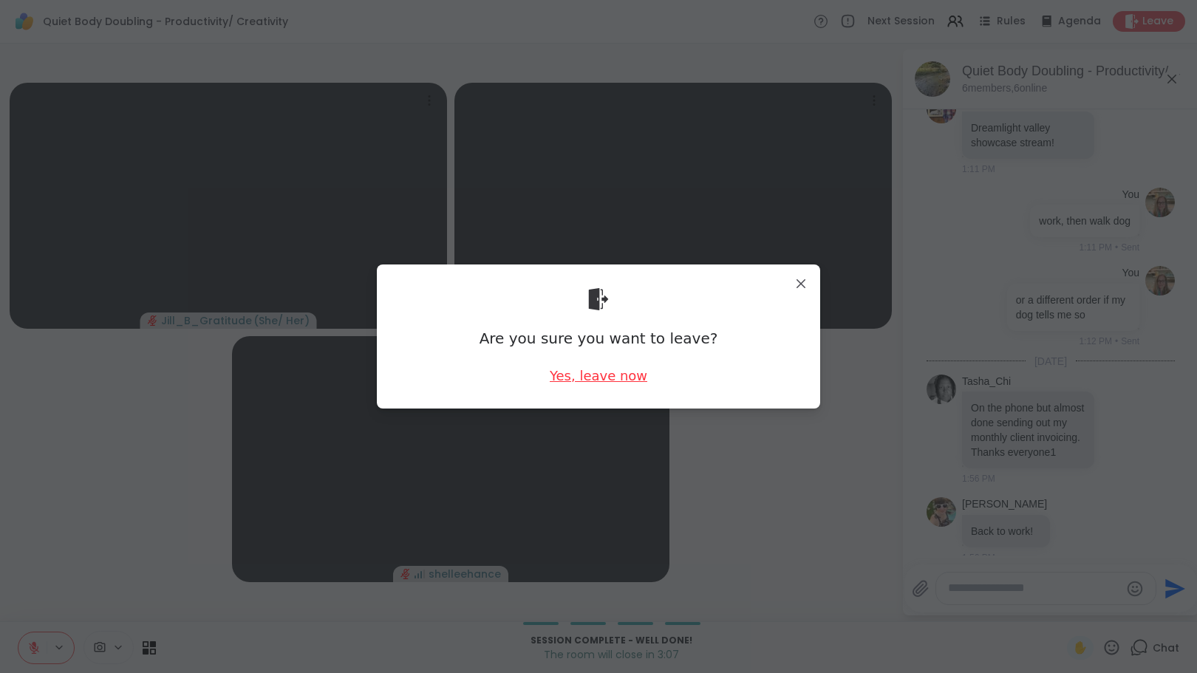
click at [568, 375] on div "Yes, leave now" at bounding box center [599, 376] width 98 height 18
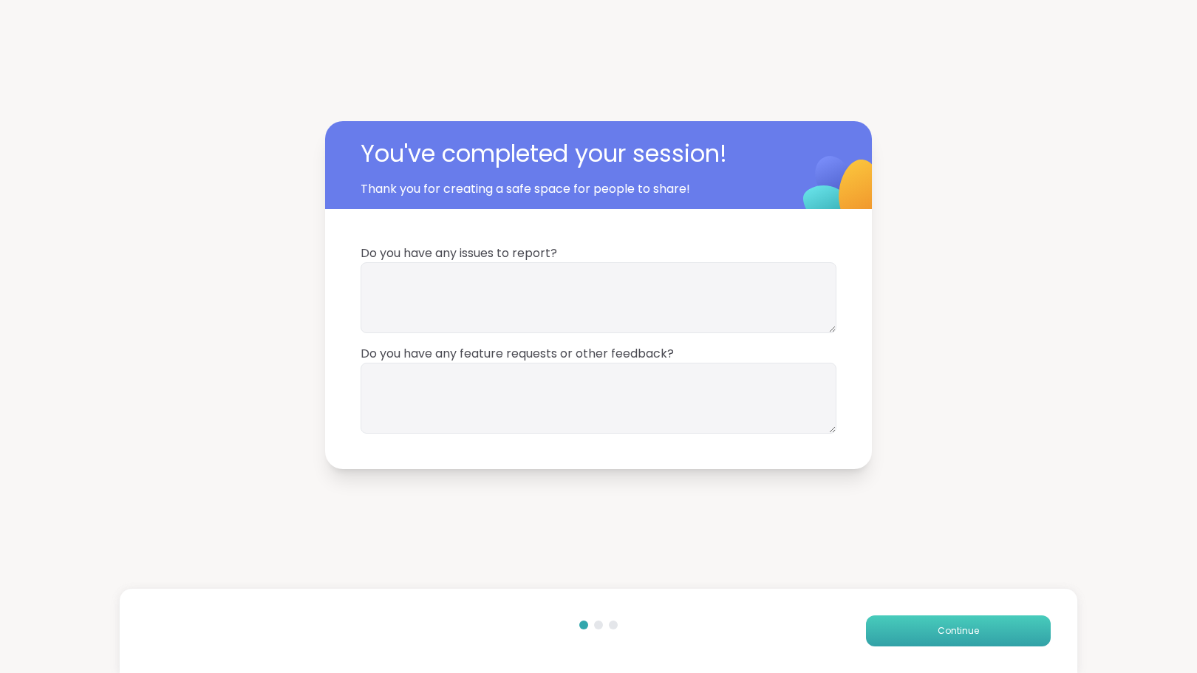
click at [961, 630] on span "Continue" at bounding box center [958, 630] width 41 height 13
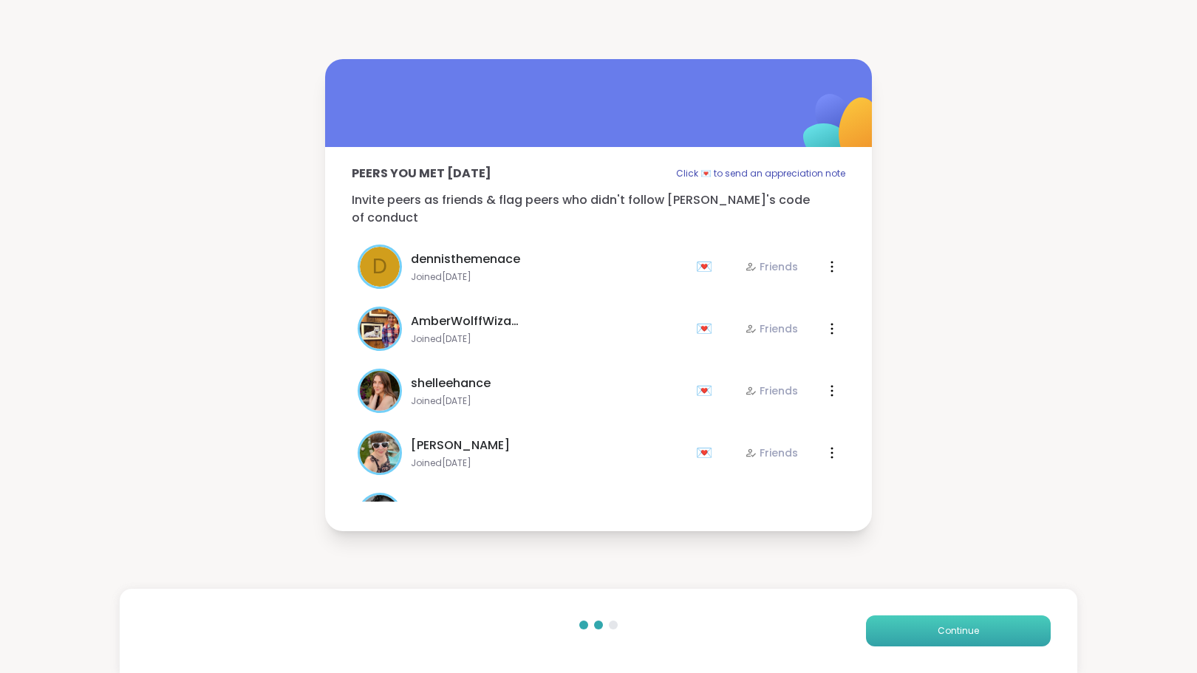
click at [933, 616] on button "Continue" at bounding box center [958, 631] width 185 height 31
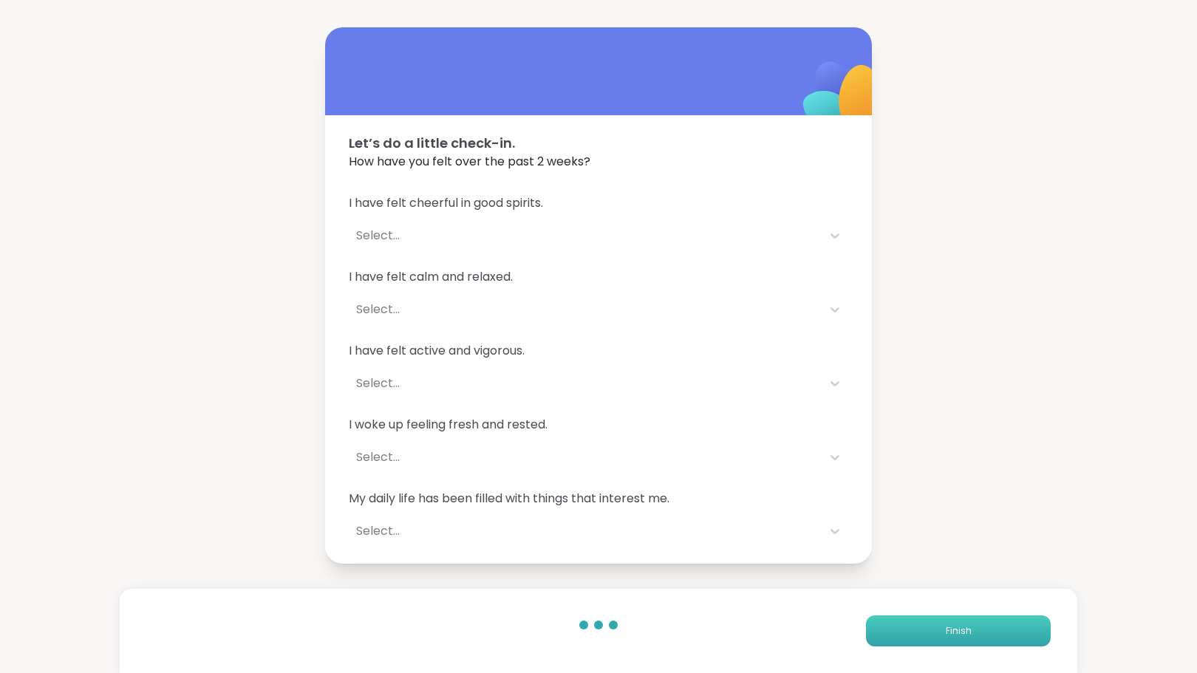
click at [930, 636] on button "Finish" at bounding box center [958, 631] width 185 height 31
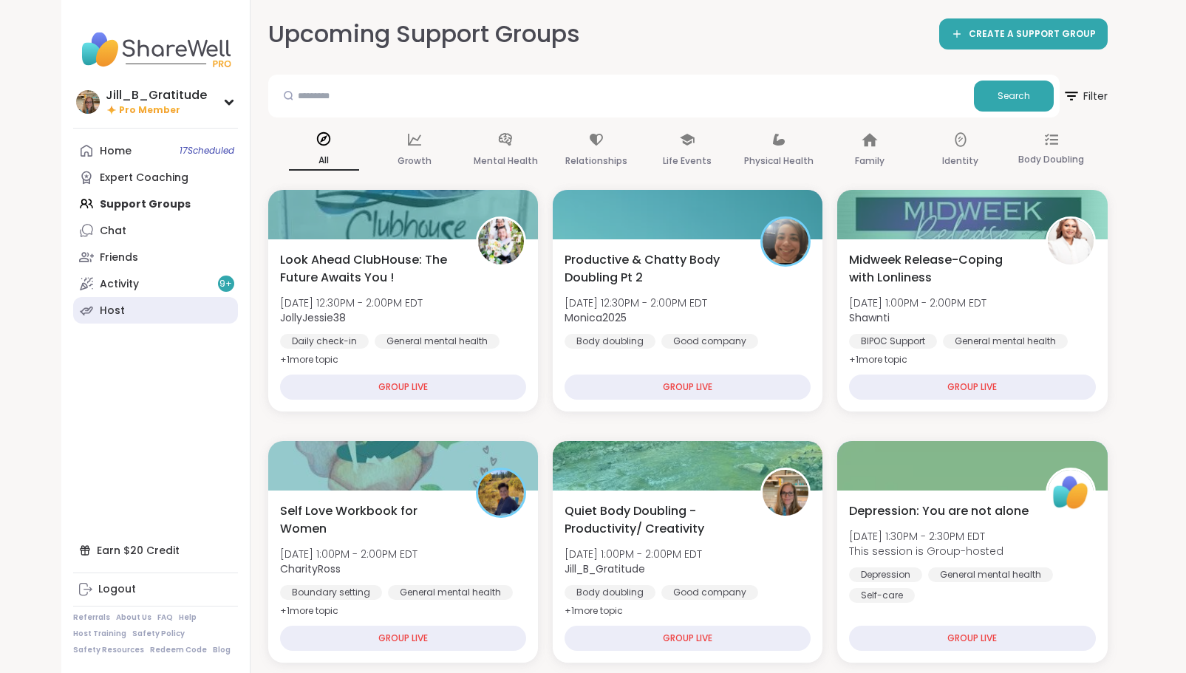
click at [132, 299] on link "Host" at bounding box center [155, 310] width 165 height 27
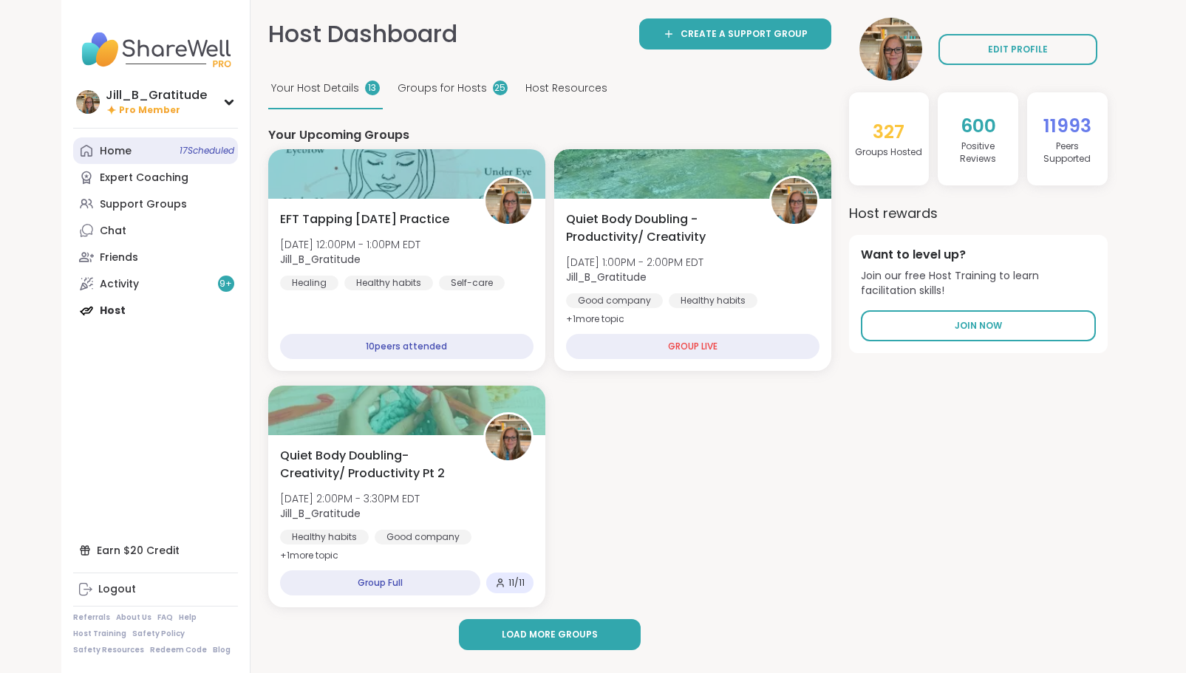
click at [139, 149] on link "Home 17 Scheduled" at bounding box center [155, 150] width 165 height 27
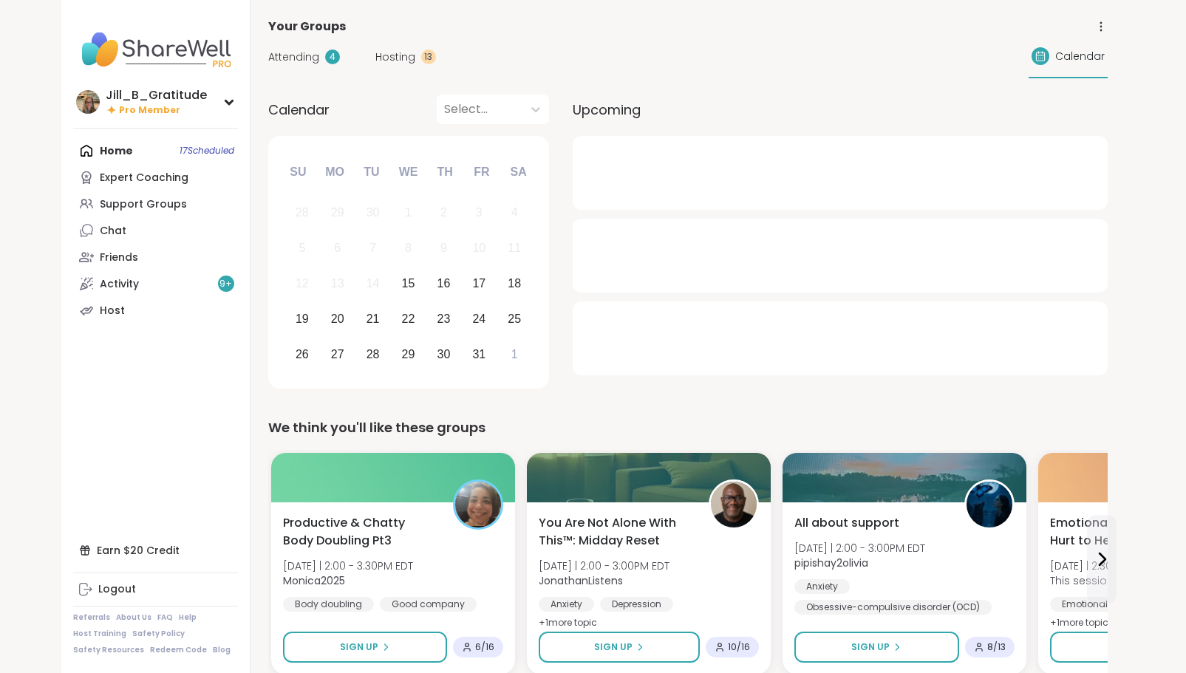
click at [387, 55] on span "Hosting" at bounding box center [395, 58] width 40 height 16
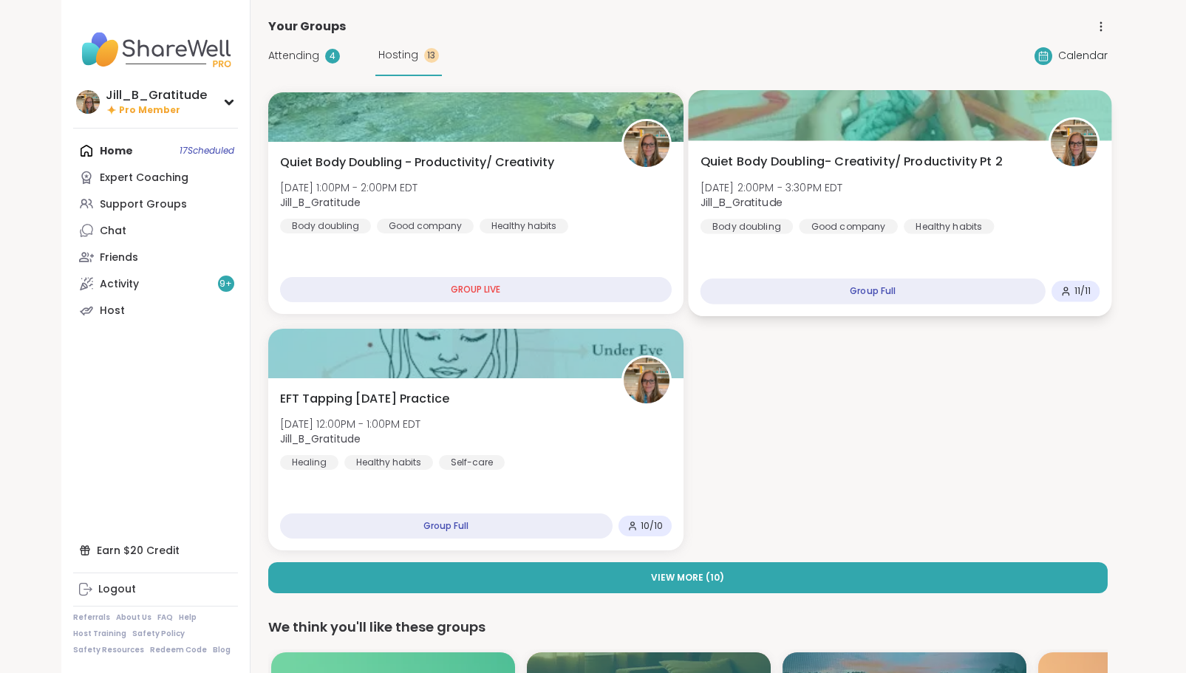
click at [890, 201] on div "Quiet Body Doubling- Creativity/ Productivity Pt 2 Wed, Oct 15 | 2:00PM - 3:30P…" at bounding box center [900, 193] width 400 height 81
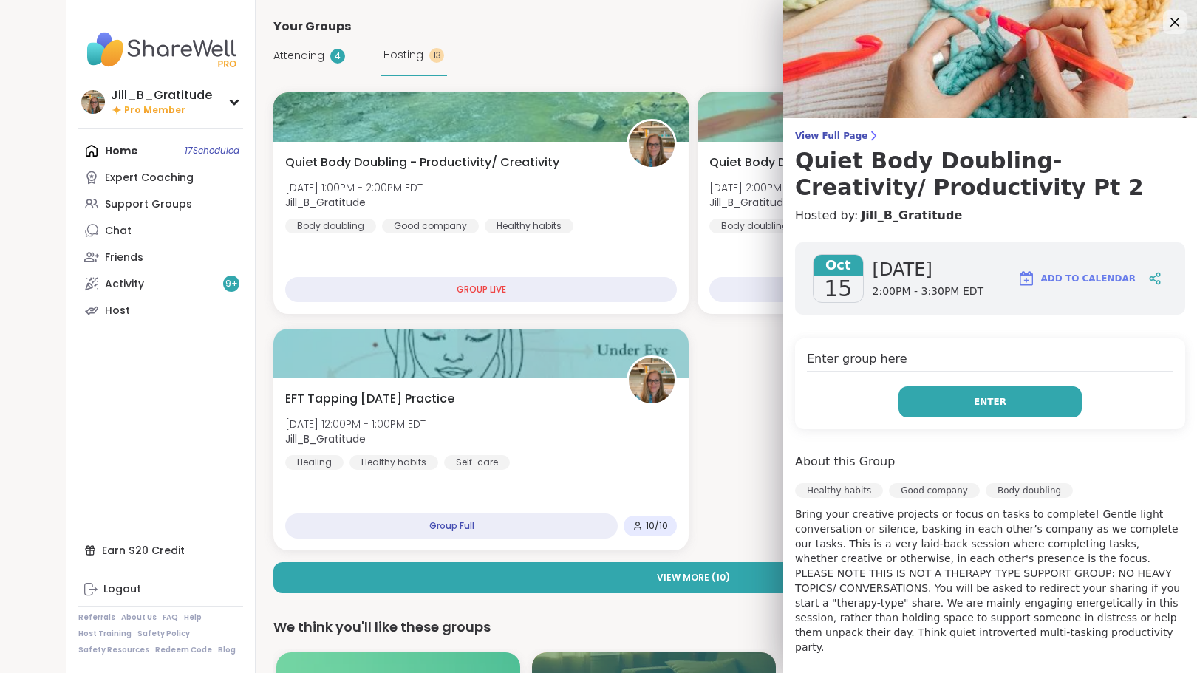
click at [944, 401] on button "Enter" at bounding box center [990, 401] width 183 height 31
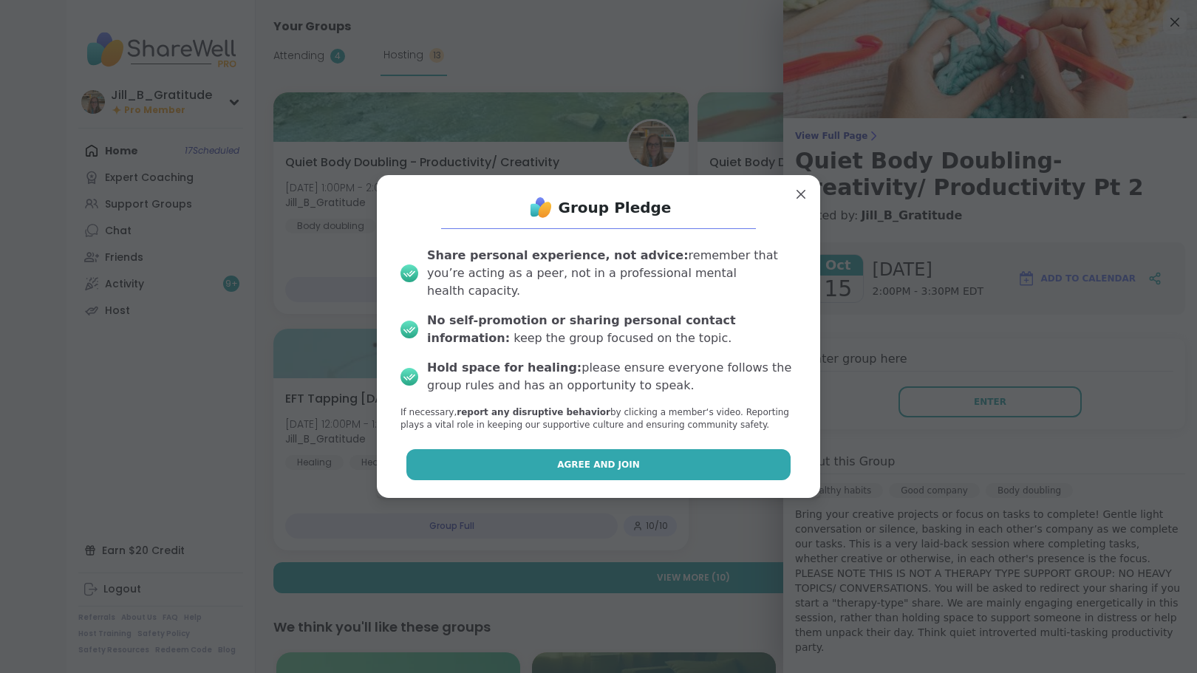
click at [636, 451] on button "Agree and Join" at bounding box center [598, 464] width 385 height 31
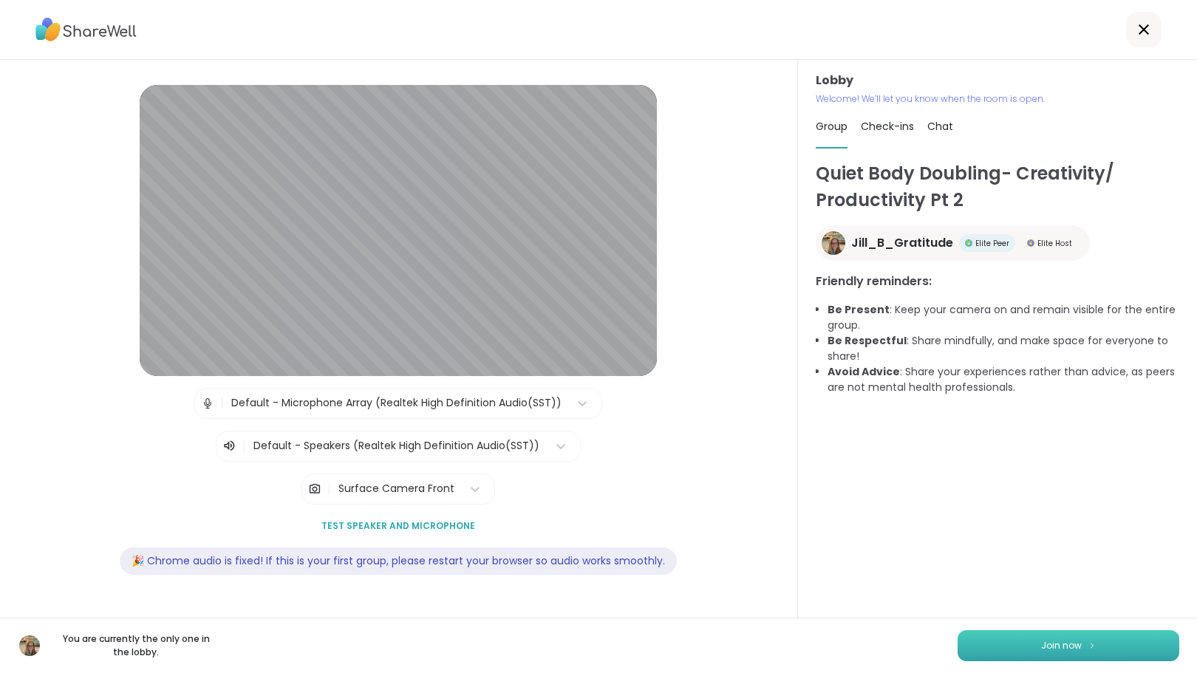
click at [998, 645] on button "Join now" at bounding box center [1069, 645] width 222 height 31
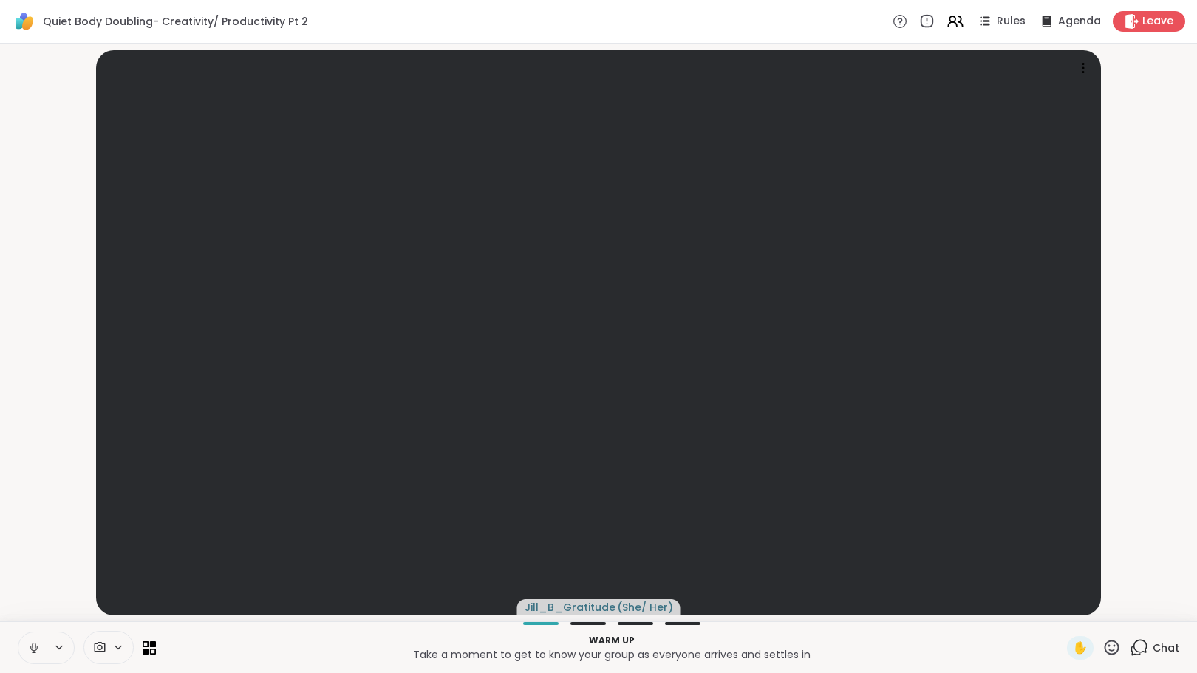
click at [1130, 640] on icon at bounding box center [1139, 647] width 18 height 18
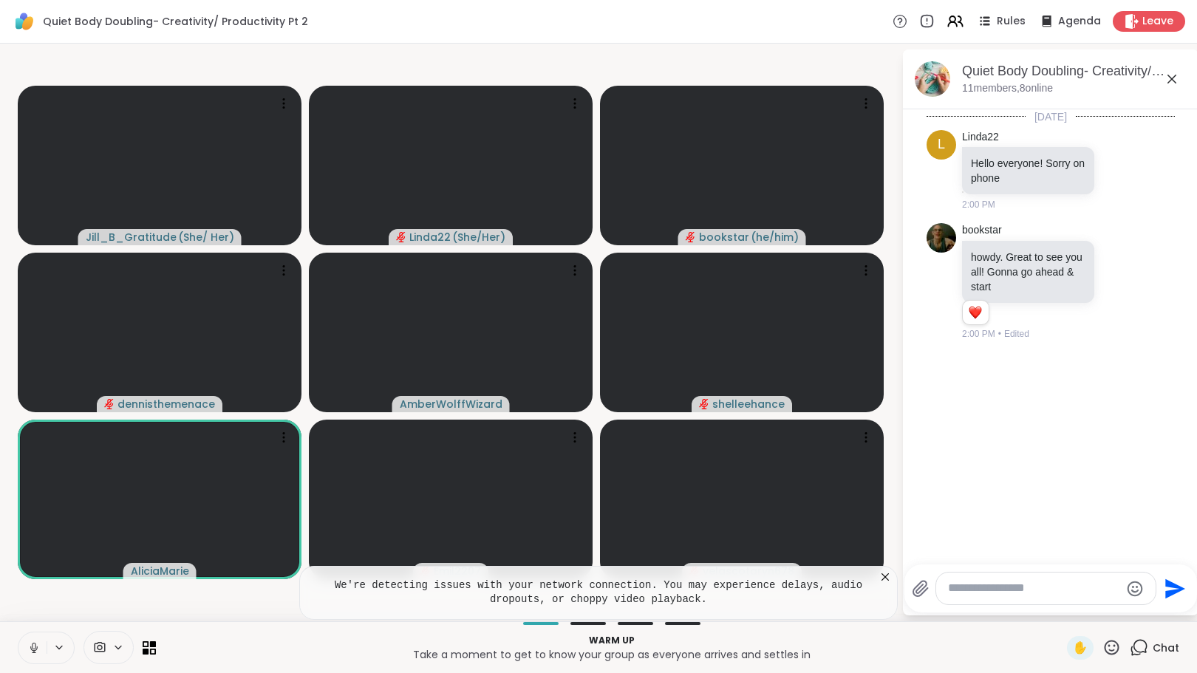
click at [881, 576] on icon at bounding box center [885, 577] width 15 height 15
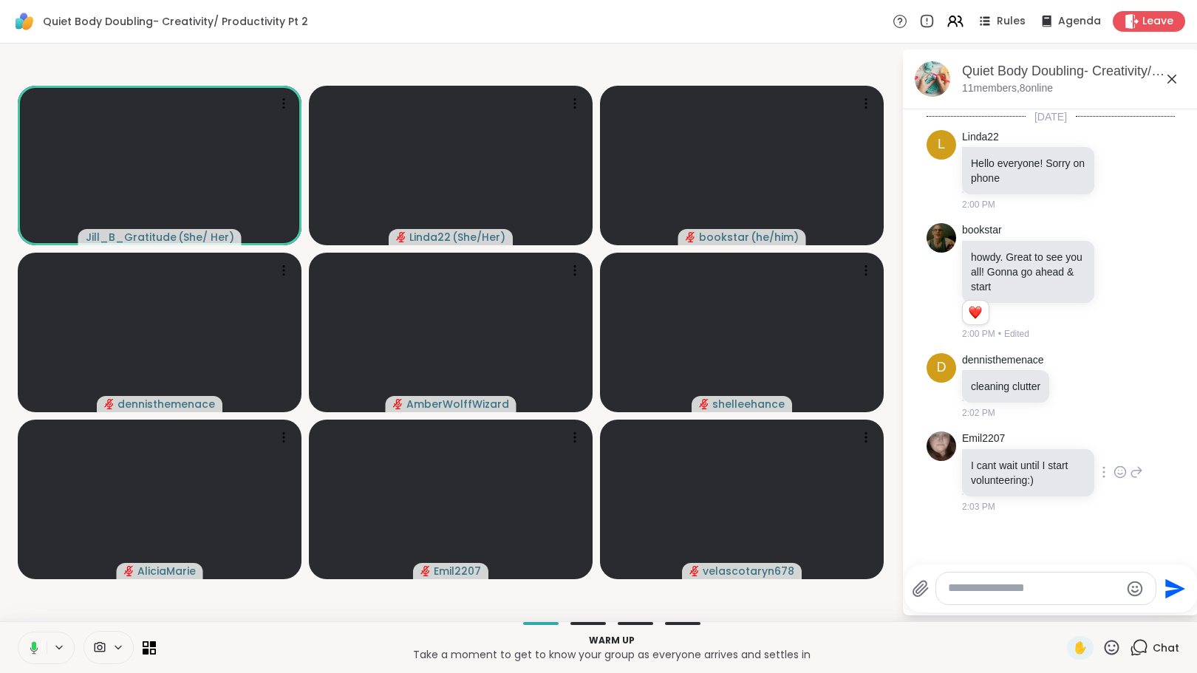
click at [1116, 467] on icon at bounding box center [1120, 472] width 13 height 15
click at [1118, 443] on div "Select Reaction: Heart" at bounding box center [1120, 448] width 13 height 13
click at [982, 16] on icon at bounding box center [985, 17] width 7 height 2
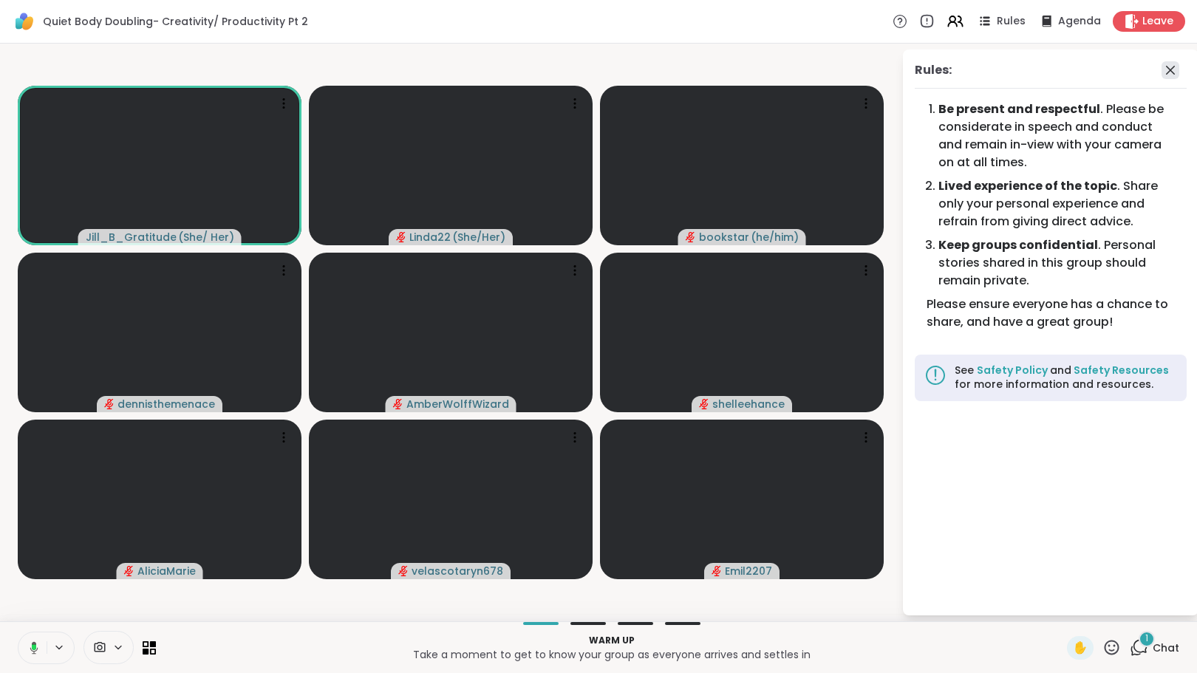
click at [1172, 69] on icon at bounding box center [1170, 70] width 9 height 9
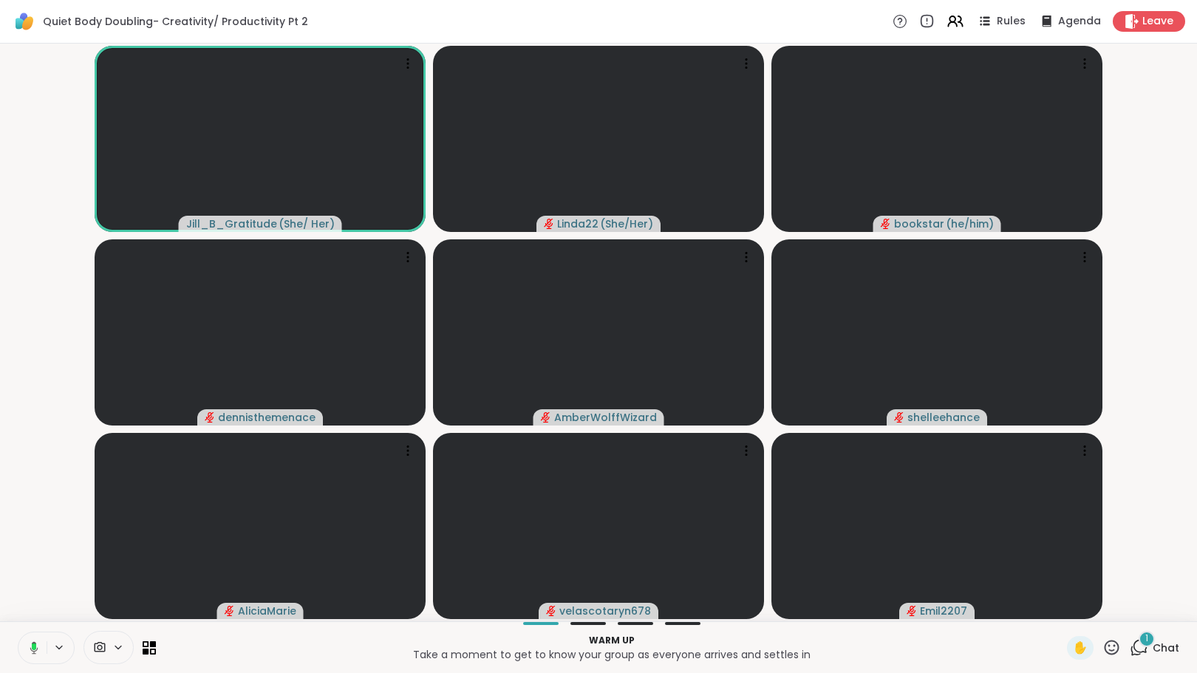
click at [1133, 647] on icon at bounding box center [1139, 647] width 18 height 18
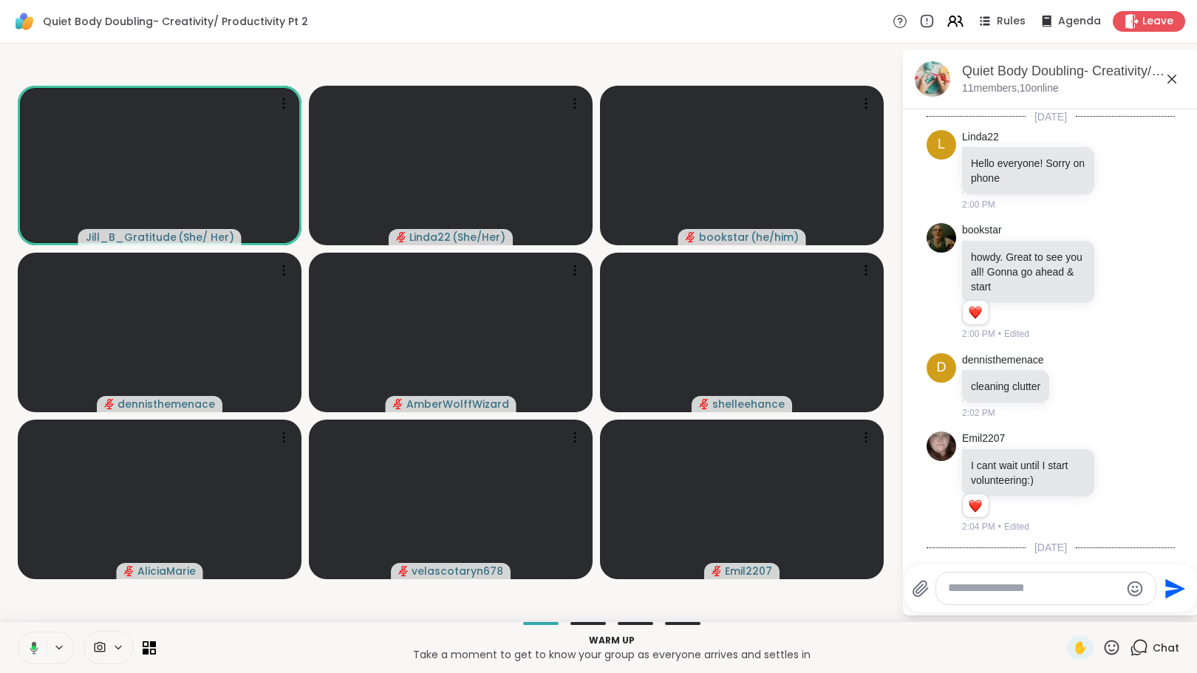
scroll to position [414, 0]
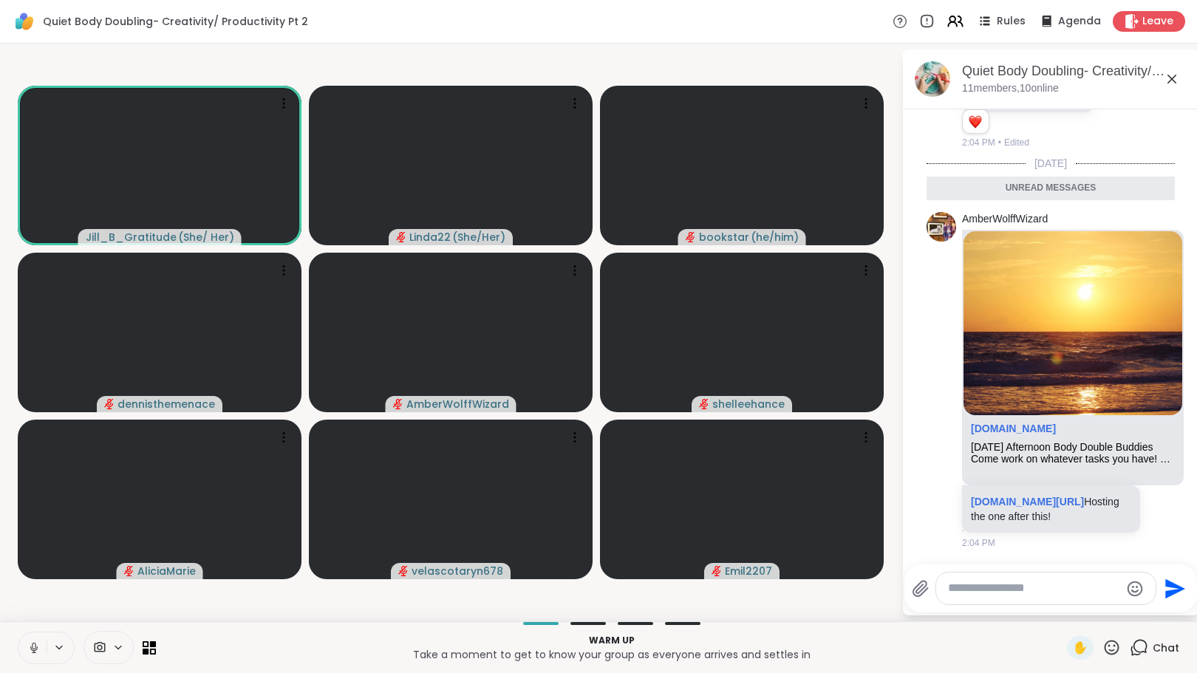
click at [1041, 592] on textarea "Type your message" at bounding box center [1034, 589] width 172 height 16
click at [1015, 593] on textarea "Type your message" at bounding box center [1034, 589] width 172 height 16
click at [1007, 593] on textarea "Type your message" at bounding box center [1034, 589] width 172 height 16
click at [34, 643] on icon at bounding box center [34, 646] width 4 height 7
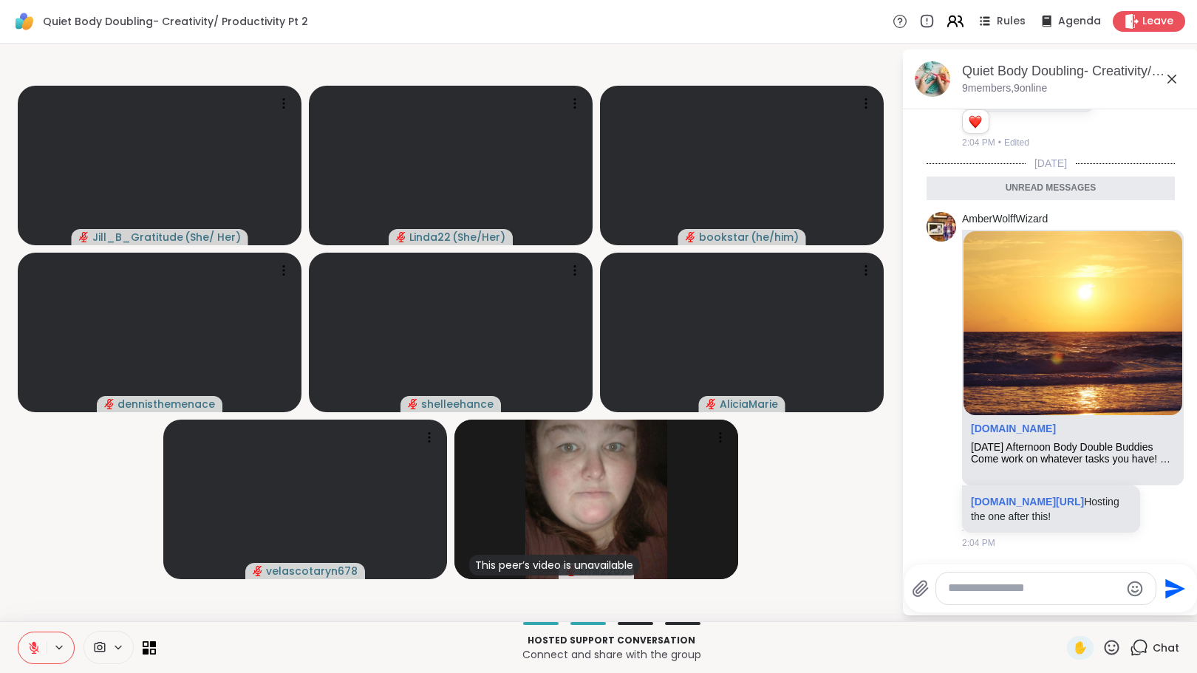
click at [946, 18] on icon at bounding box center [955, 21] width 18 height 18
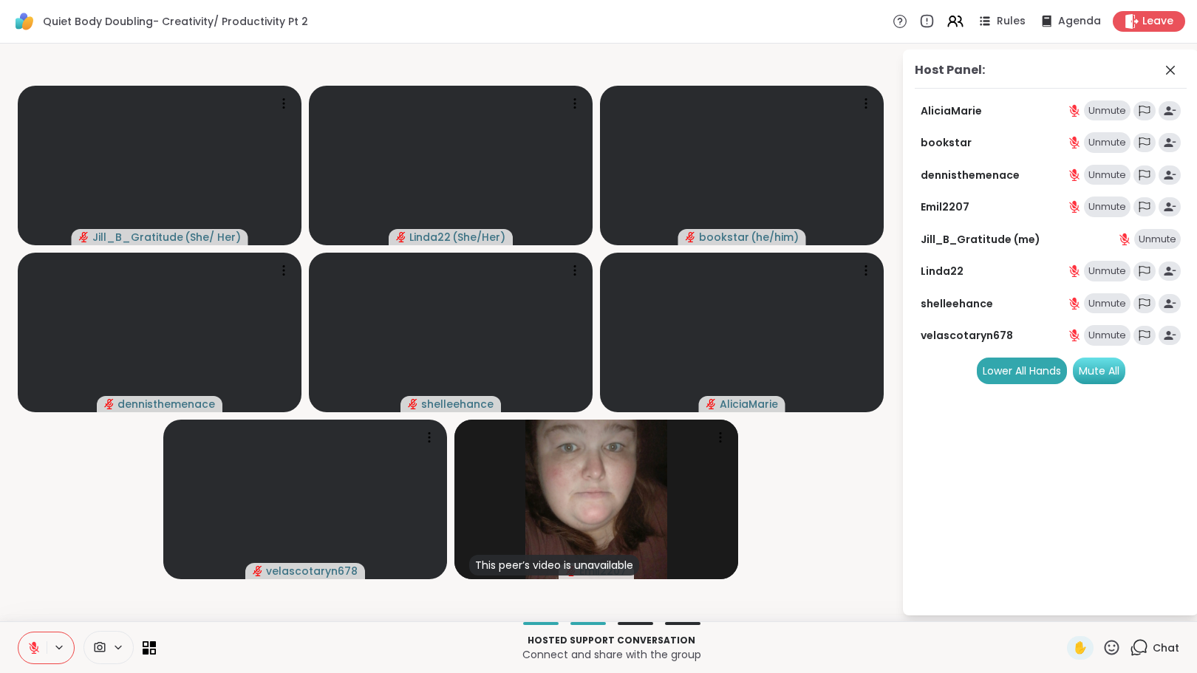
click at [1111, 381] on div "Mute All" at bounding box center [1099, 371] width 52 height 27
click at [1165, 69] on icon at bounding box center [1171, 70] width 18 height 18
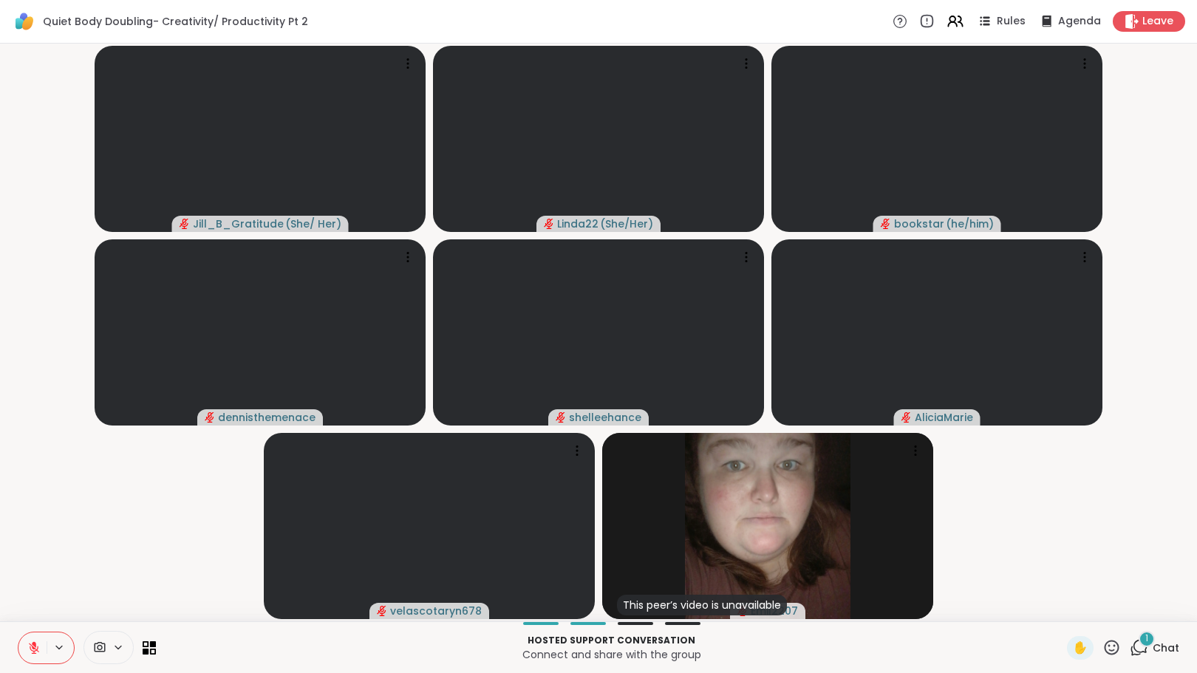
click at [1139, 640] on div "1" at bounding box center [1147, 639] width 16 height 16
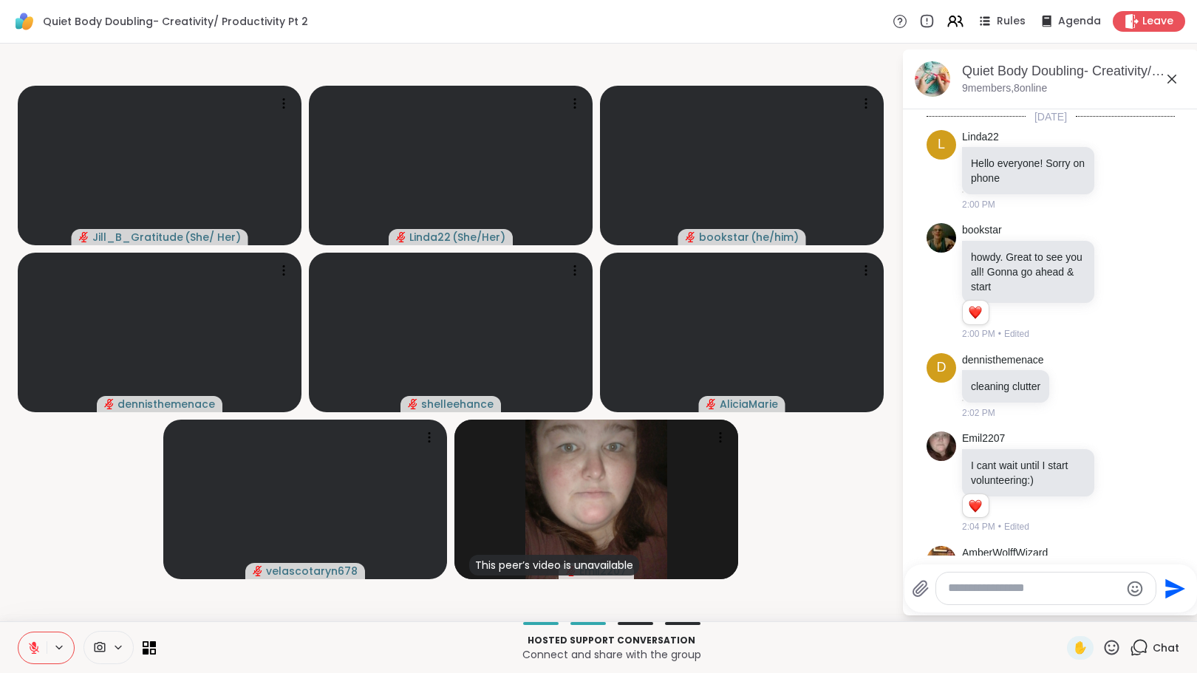
scroll to position [493, 0]
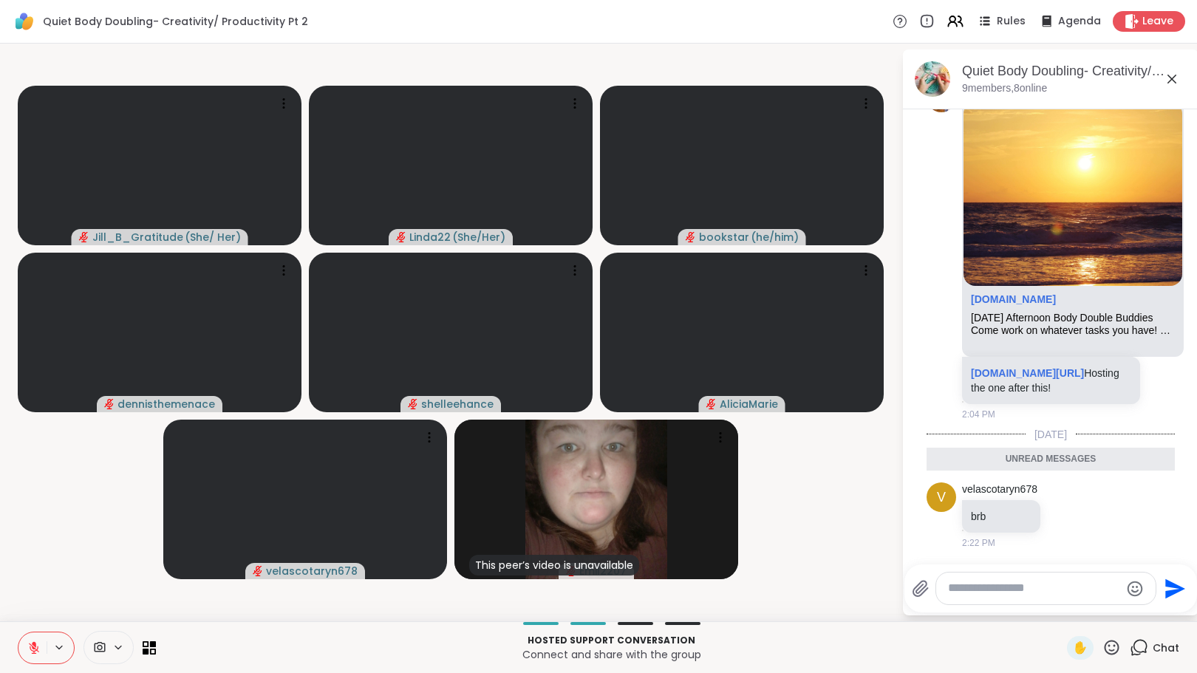
click at [1029, 587] on textarea "Type your message" at bounding box center [1034, 589] width 172 height 16
type textarea "*"
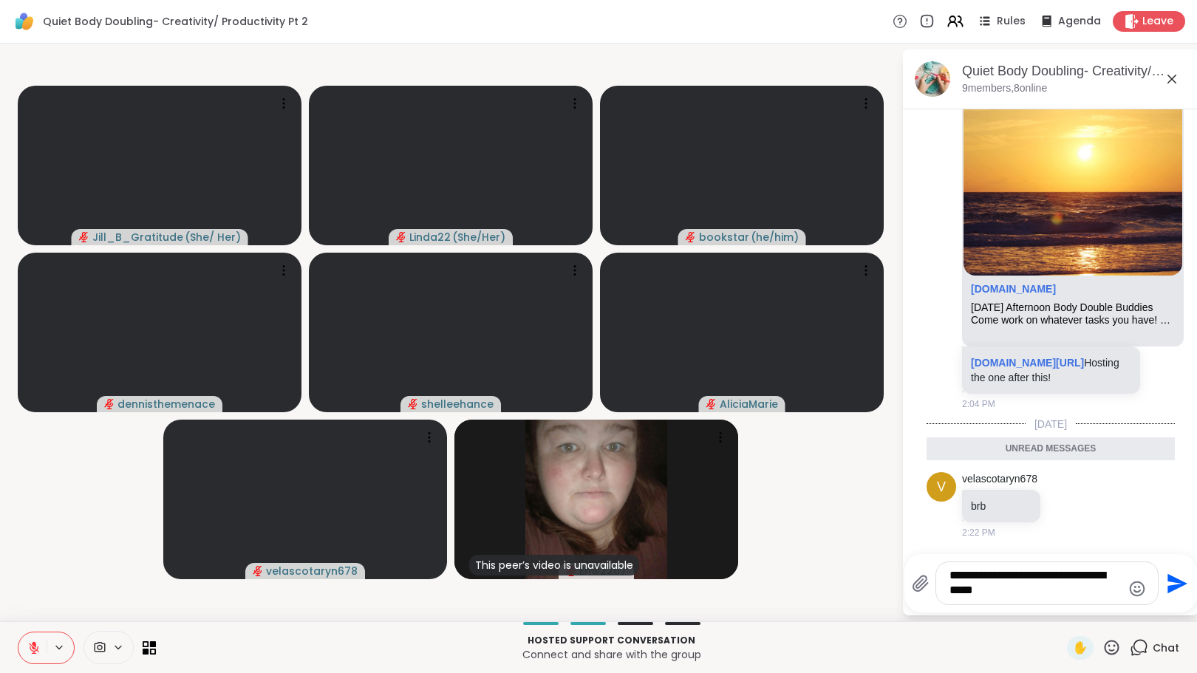
type textarea "**********"
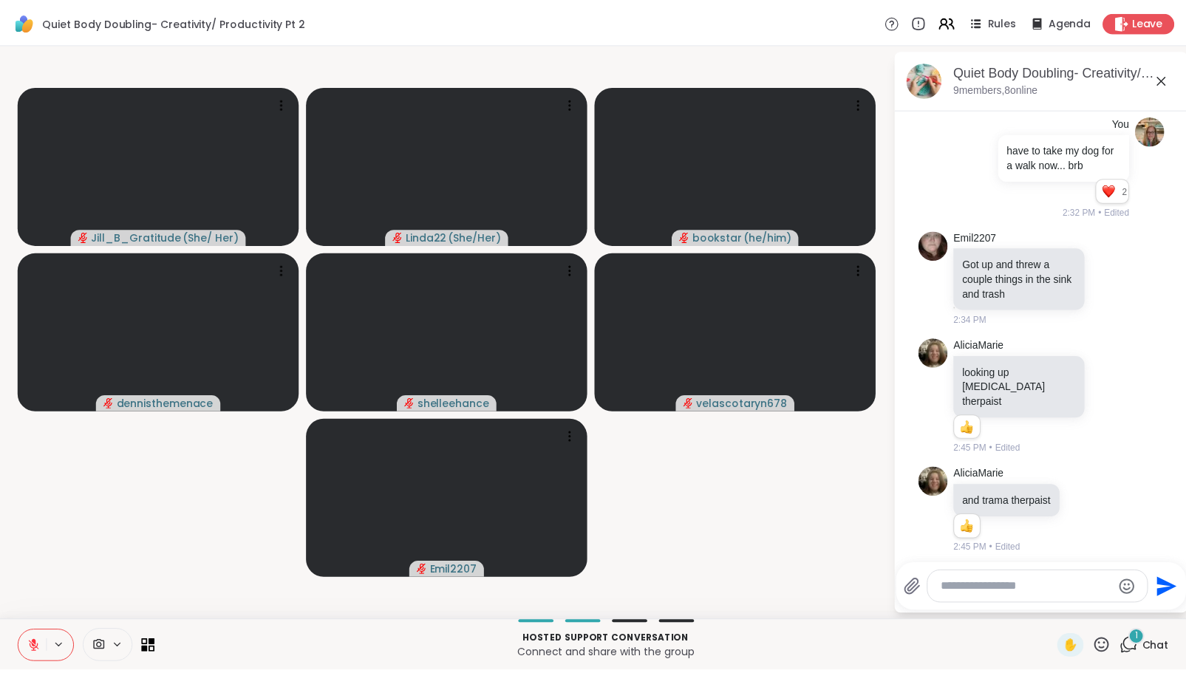
scroll to position [1031, 0]
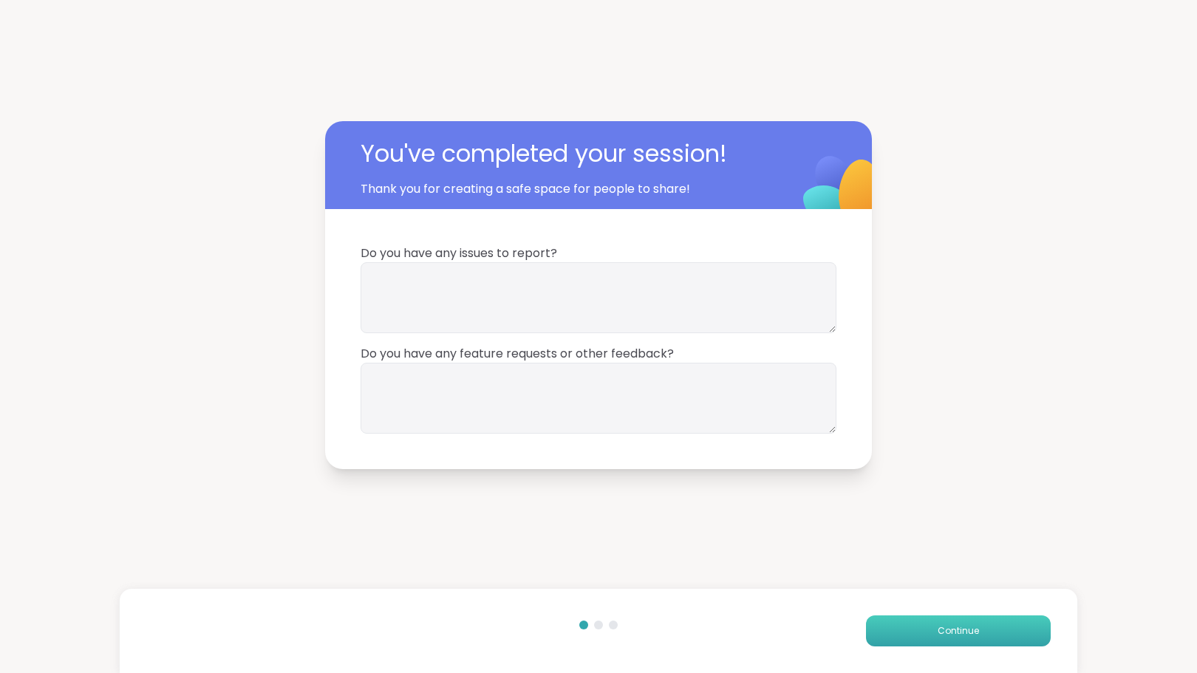
click at [981, 638] on button "Continue" at bounding box center [958, 631] width 185 height 31
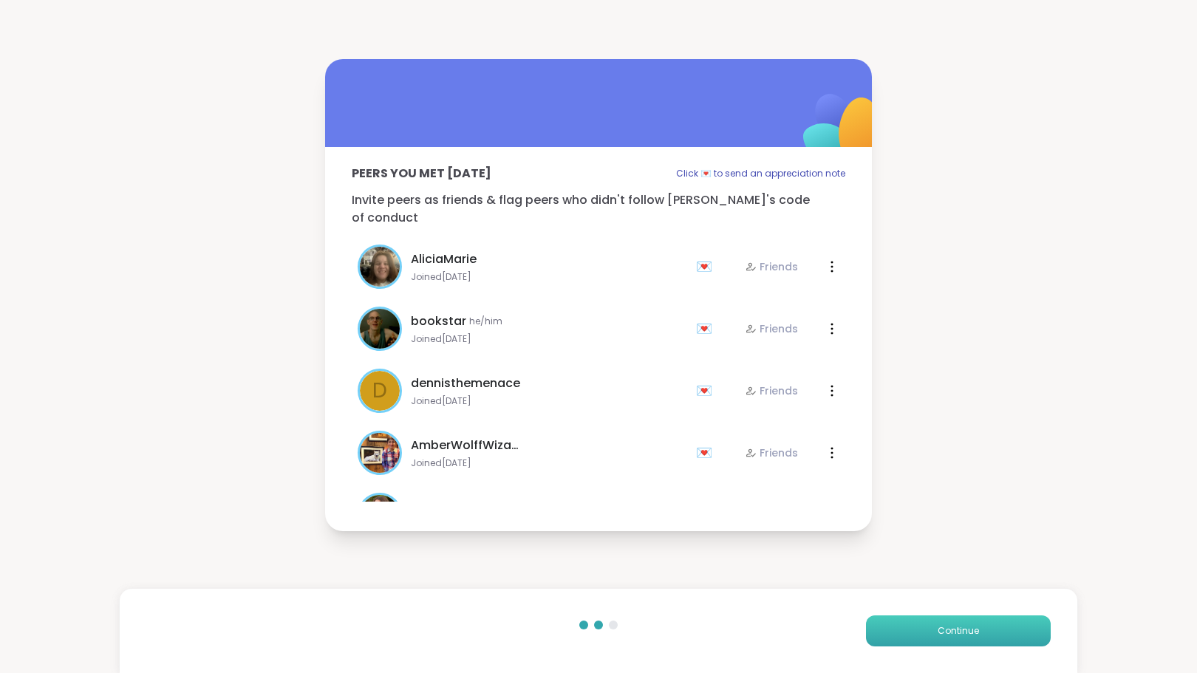
click at [969, 635] on button "Continue" at bounding box center [958, 631] width 185 height 31
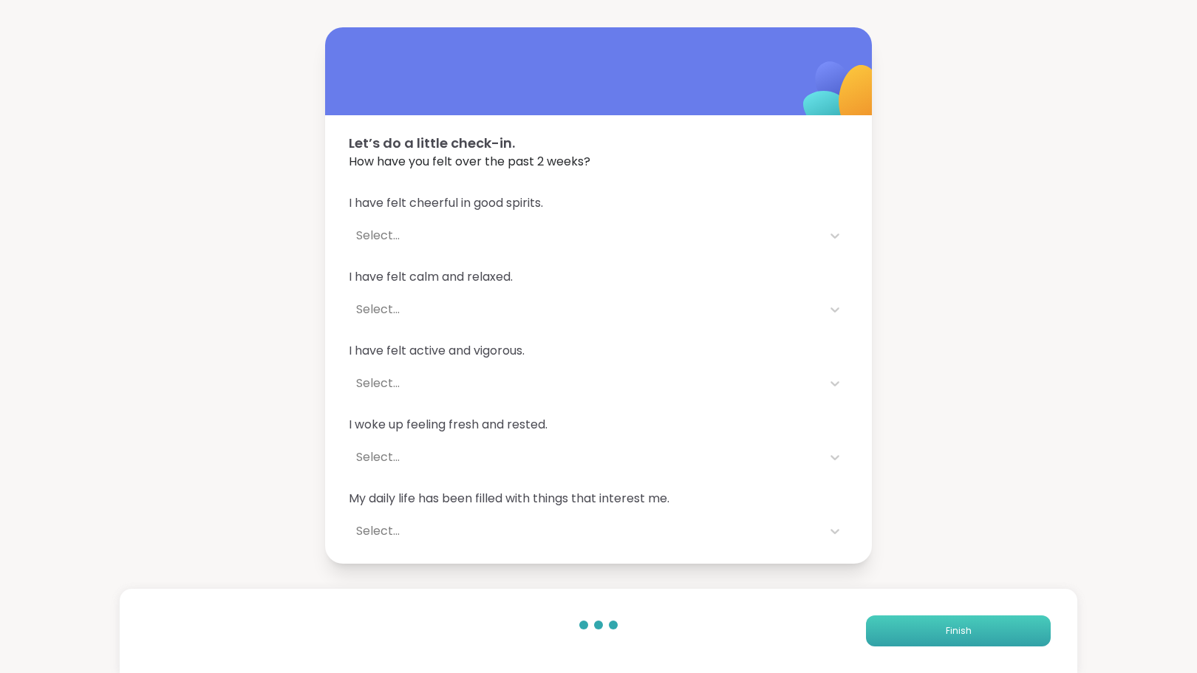
click at [927, 626] on button "Finish" at bounding box center [958, 631] width 185 height 31
